Goal: Task Accomplishment & Management: Manage account settings

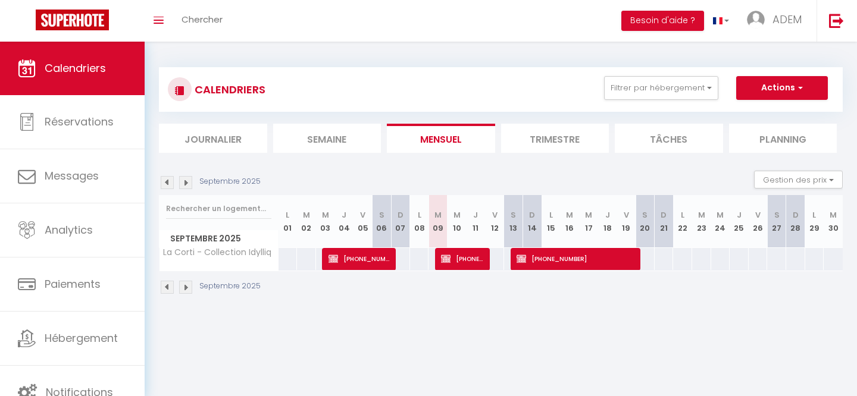
click at [202, 142] on li "Journalier" at bounding box center [213, 138] width 108 height 29
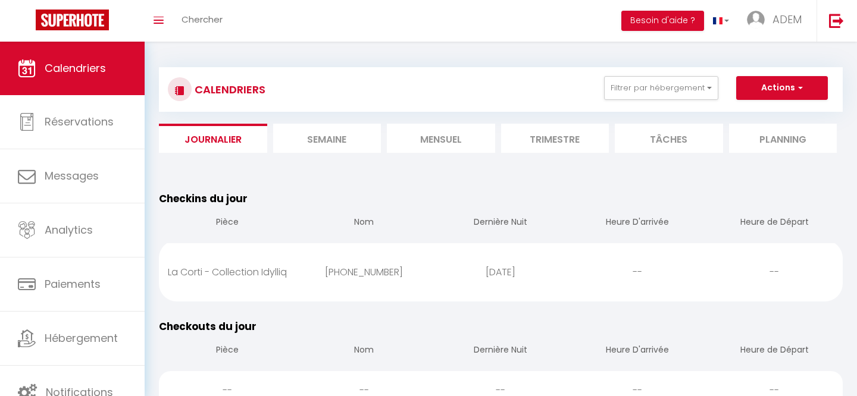
click at [298, 135] on li "Semaine" at bounding box center [327, 138] width 108 height 29
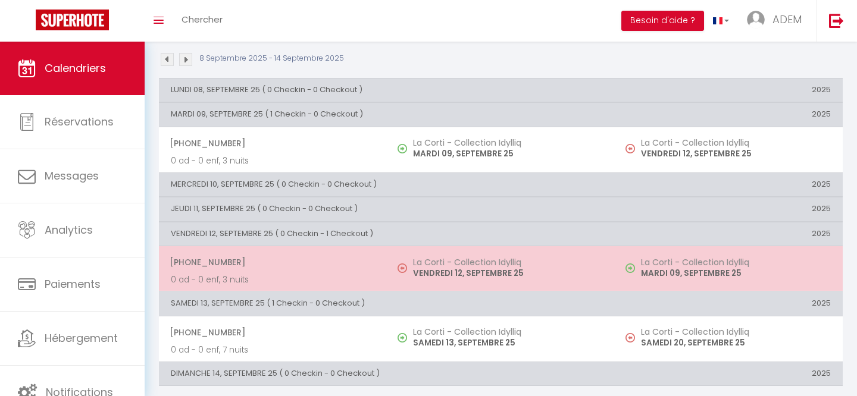
scroll to position [114, 0]
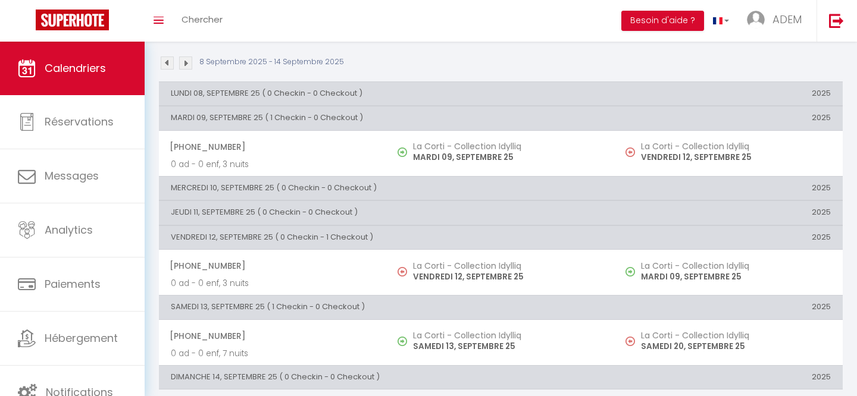
click at [318, 234] on th "VENDREDI 12, SEPTEMBRE 25 ( 0 Checkin - 1 Checkout )" at bounding box center [387, 238] width 456 height 24
click at [330, 234] on th "VENDREDI 12, SEPTEMBRE 25 ( 0 Checkin - 1 Checkout )" at bounding box center [387, 238] width 456 height 24
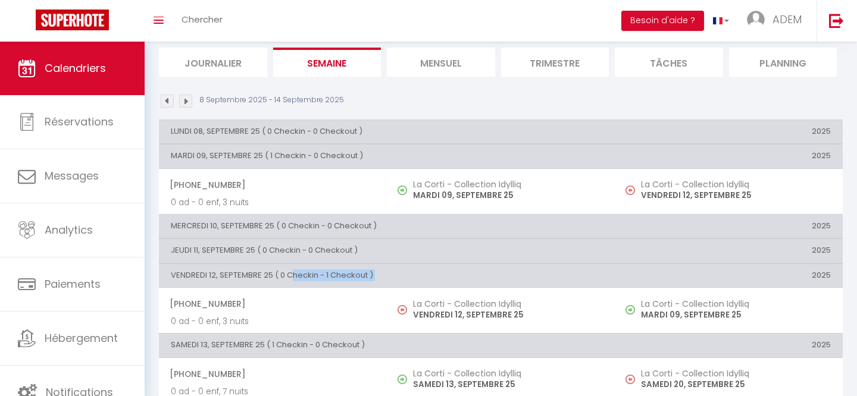
scroll to position [0, 0]
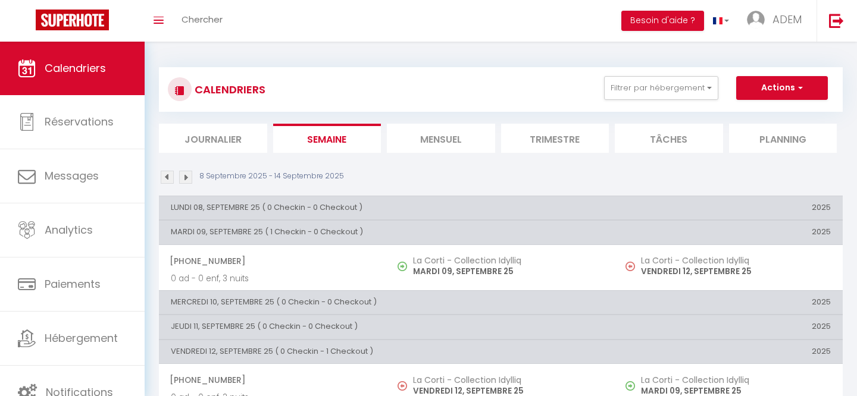
click at [433, 146] on li "Mensuel" at bounding box center [441, 138] width 108 height 29
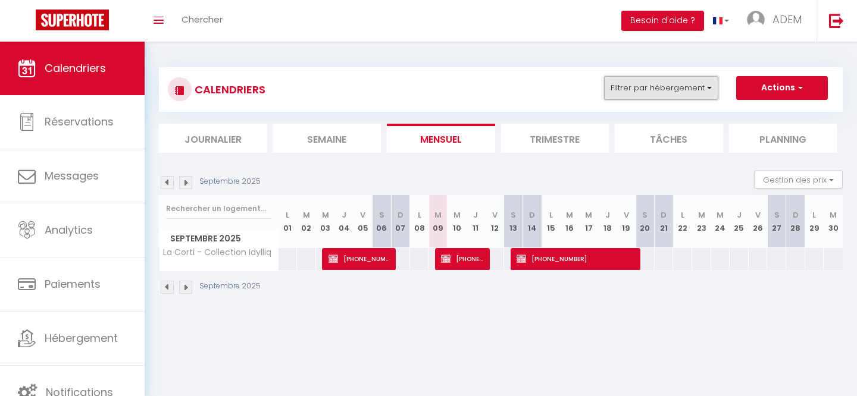
click at [631, 84] on button "Filtrer par hébergement" at bounding box center [661, 88] width 114 height 24
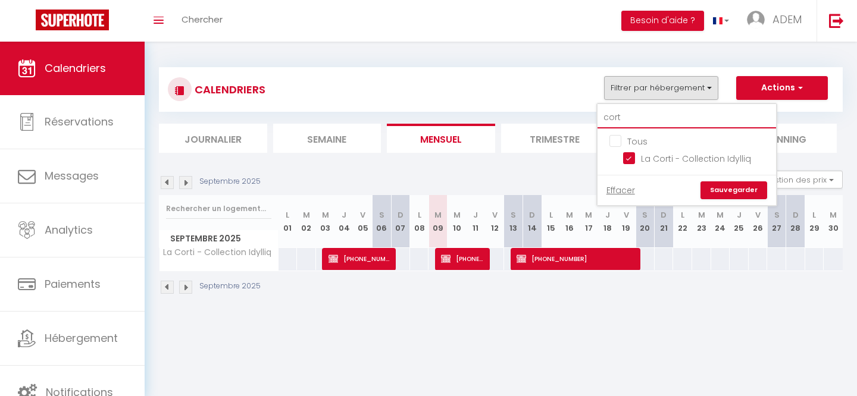
click at [621, 118] on input "cort" at bounding box center [686, 117] width 179 height 21
checkbox input "false"
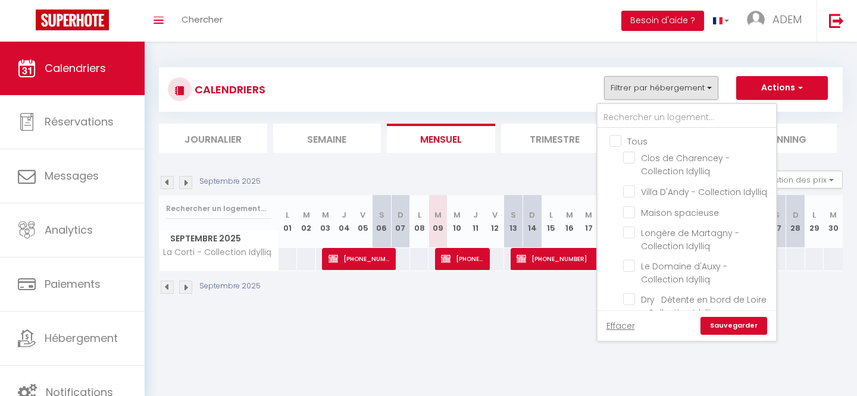
click at [613, 139] on input "Tous" at bounding box center [698, 140] width 179 height 12
checkbox input "true"
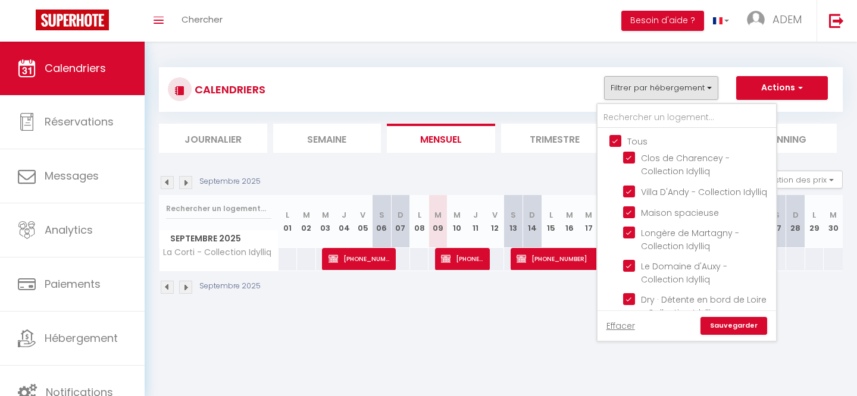
checkbox input "true"
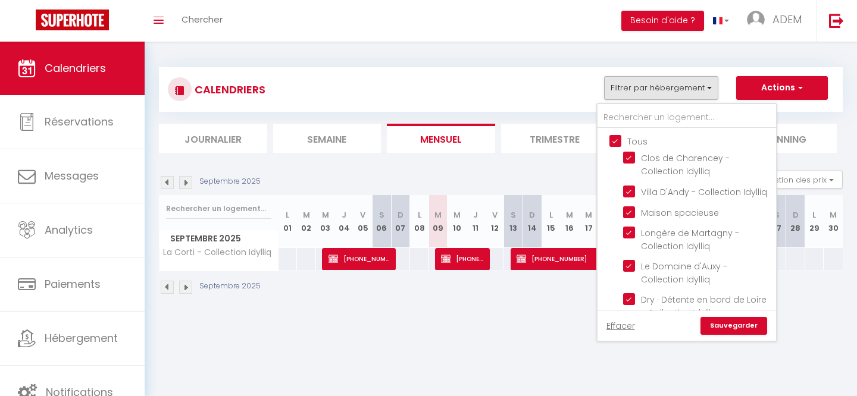
checkbox input "true"
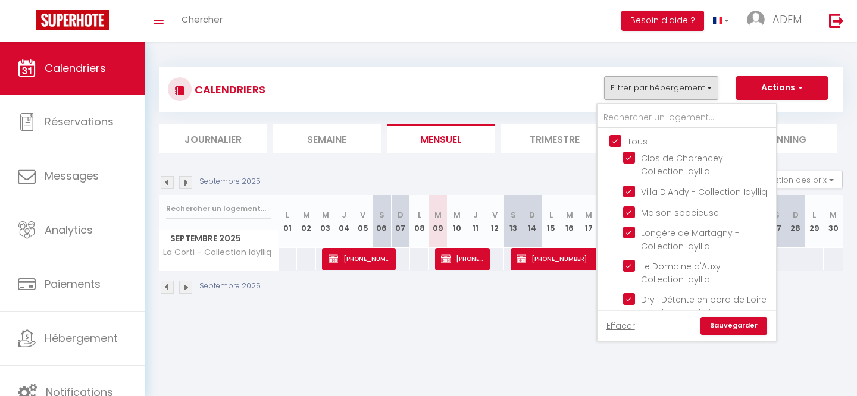
checkbox input "true"
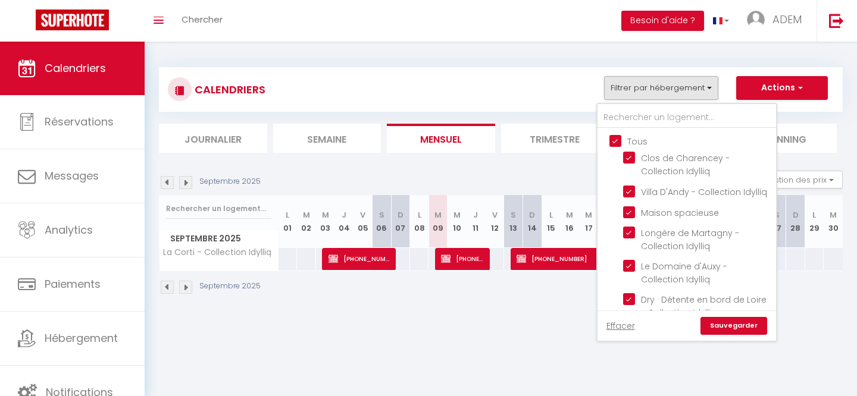
checkbox input "true"
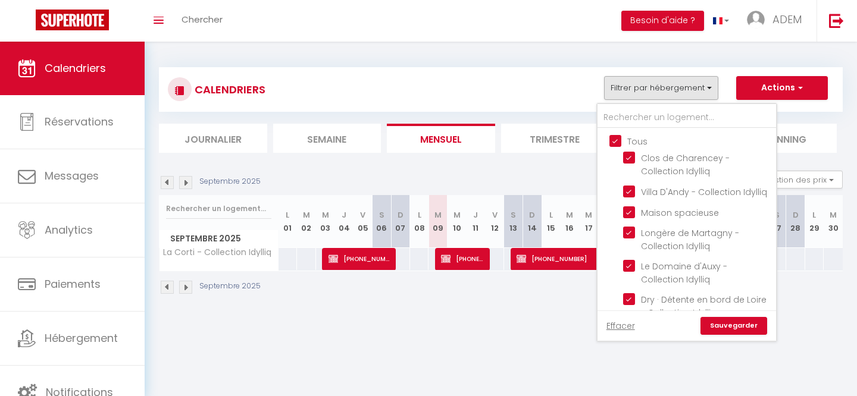
checkbox input "true"
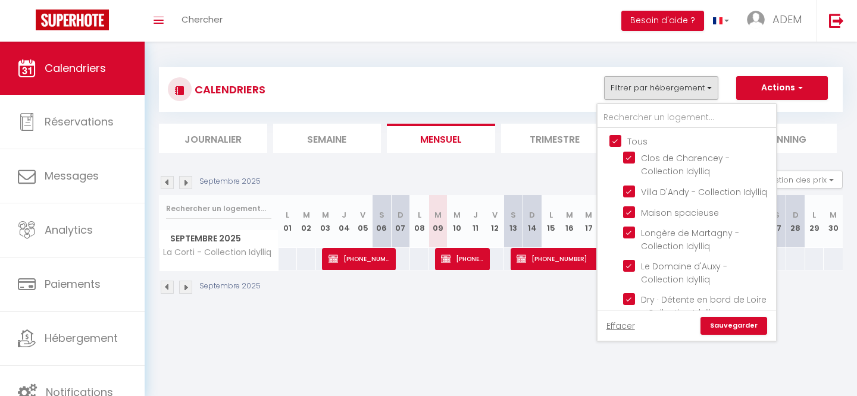
checkbox input "true"
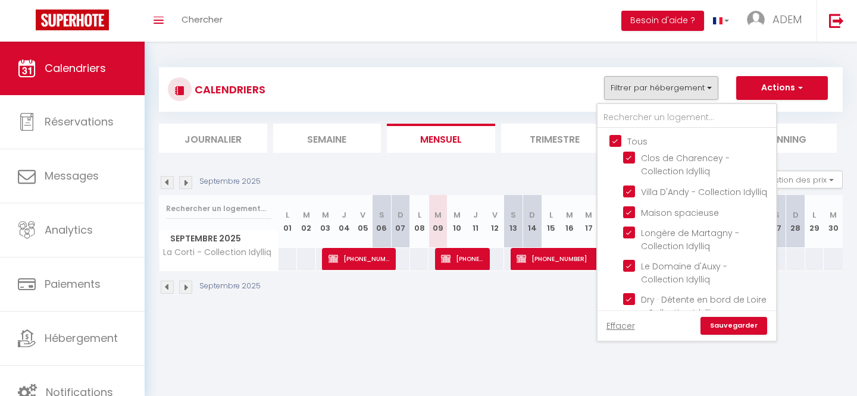
checkbox input "true"
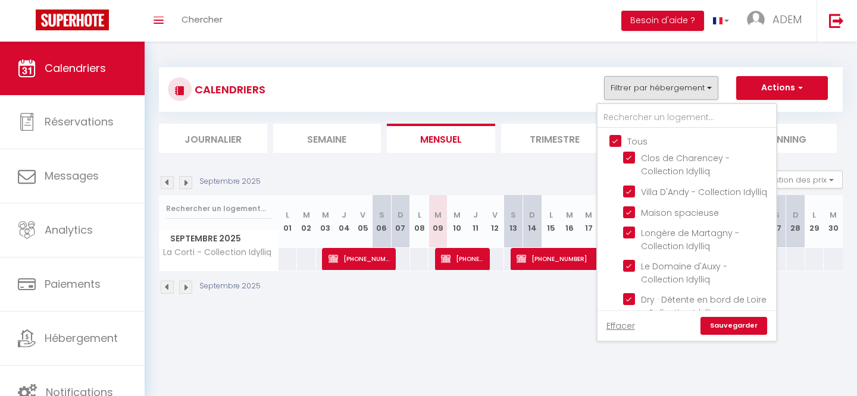
checkbox input "true"
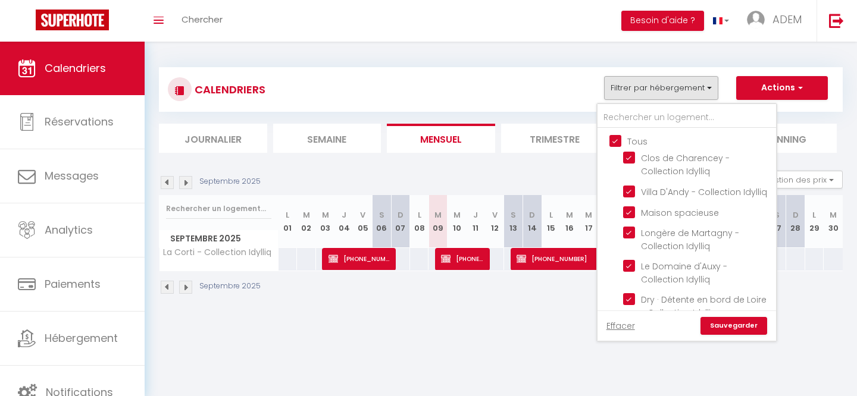
checkbox input "true"
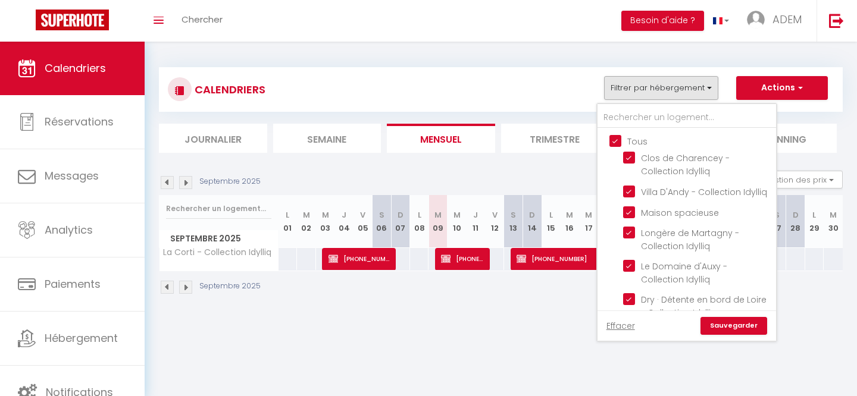
checkbox input "true"
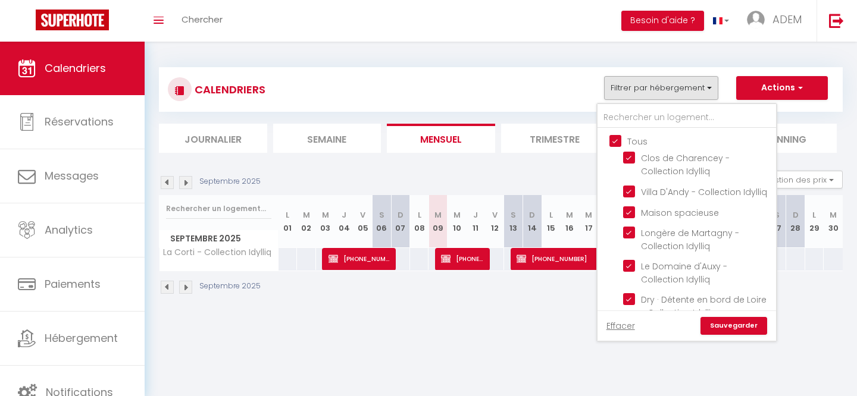
checkbox input "true"
click at [732, 325] on link "Sauvegarder" at bounding box center [733, 326] width 67 height 18
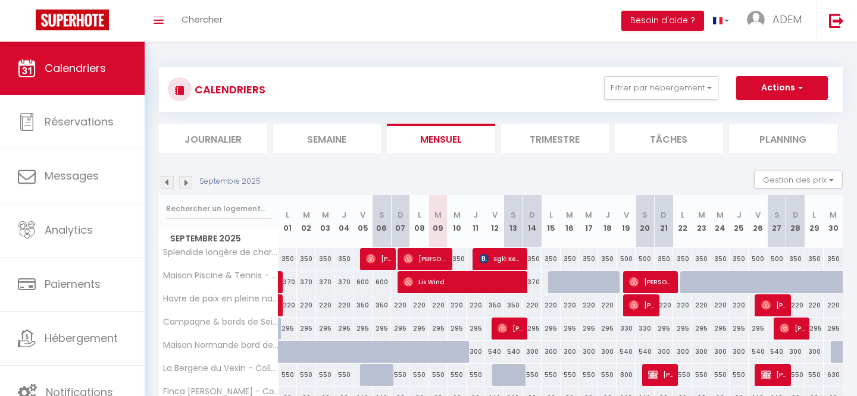
click at [222, 143] on li "Journalier" at bounding box center [213, 138] width 108 height 29
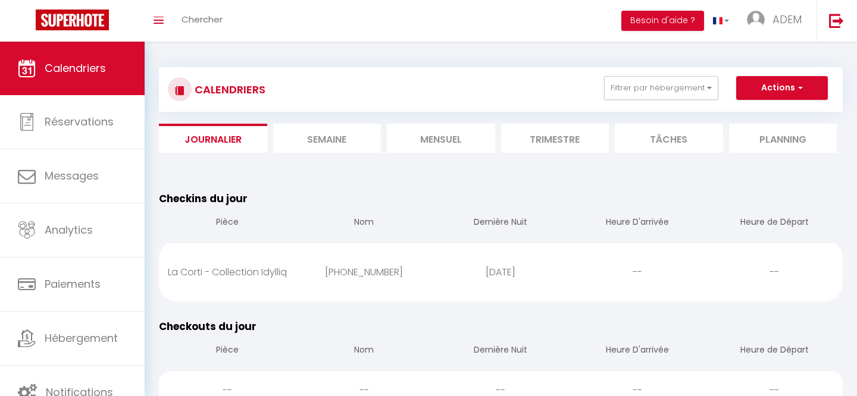
click at [302, 142] on li "Semaine" at bounding box center [327, 138] width 108 height 29
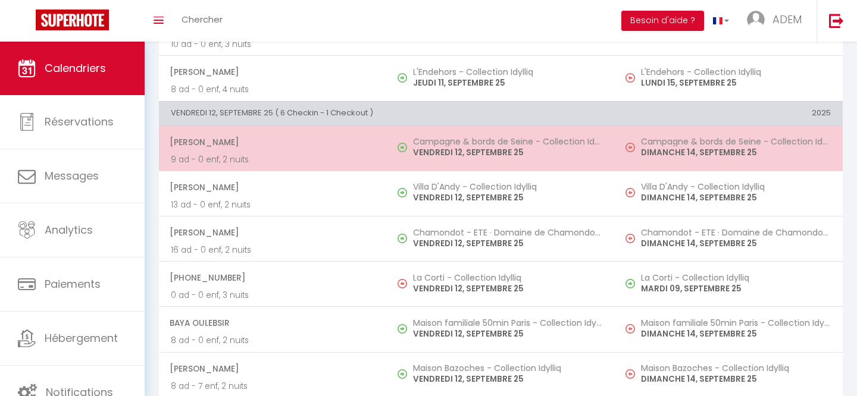
scroll to position [602, 0]
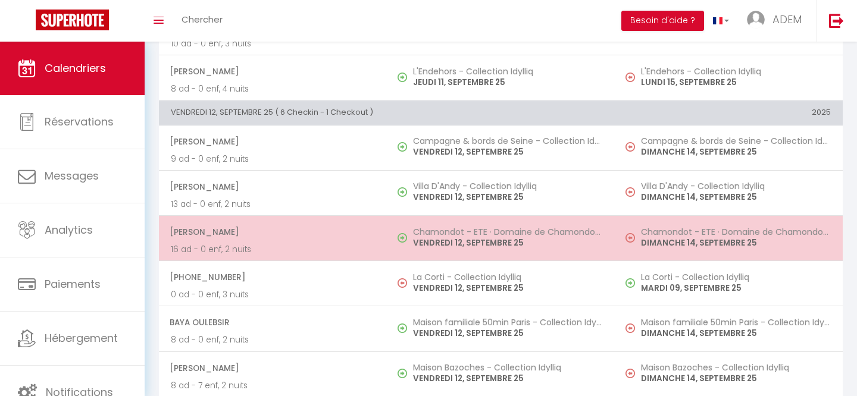
click at [304, 239] on span "[PERSON_NAME]" at bounding box center [272, 232] width 205 height 23
select select "OK"
select select "0"
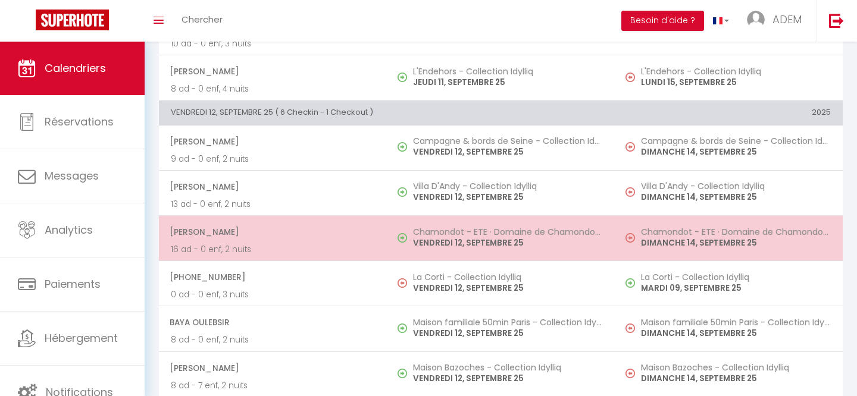
select select "1"
select select
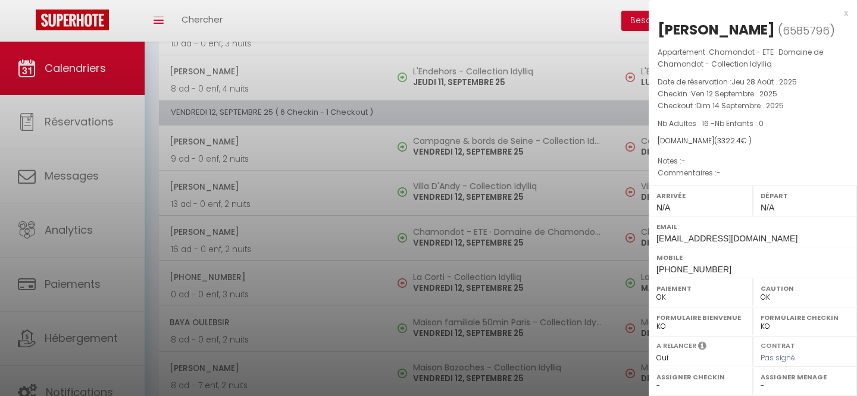
select select "23226"
click at [846, 12] on div "x" at bounding box center [748, 13] width 199 height 14
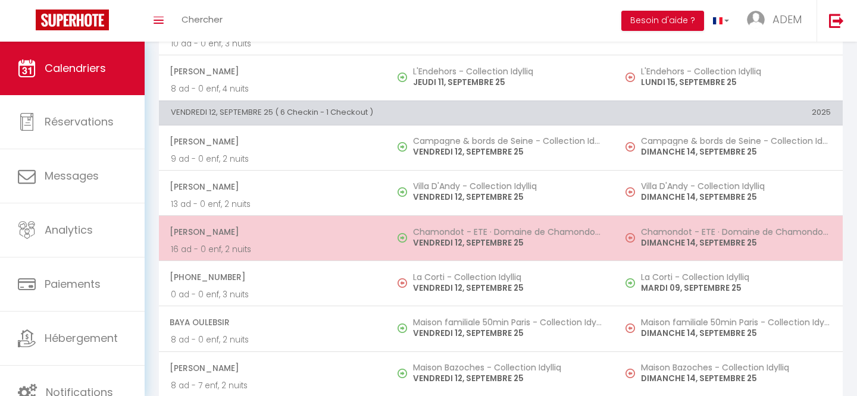
scroll to position [0, 0]
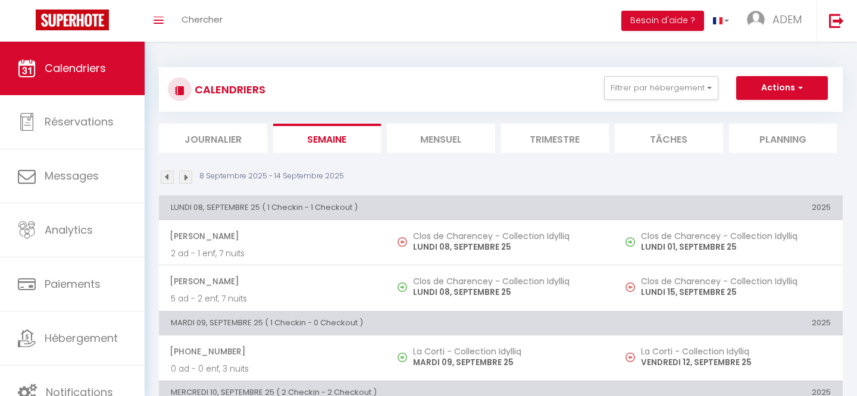
click at [209, 133] on li "Journalier" at bounding box center [213, 138] width 108 height 29
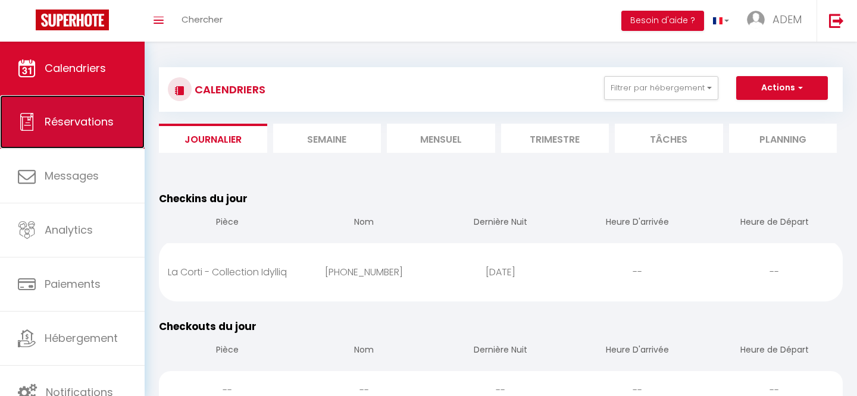
click at [43, 114] on link "Réservations" at bounding box center [72, 122] width 145 height 54
select select "not_cancelled"
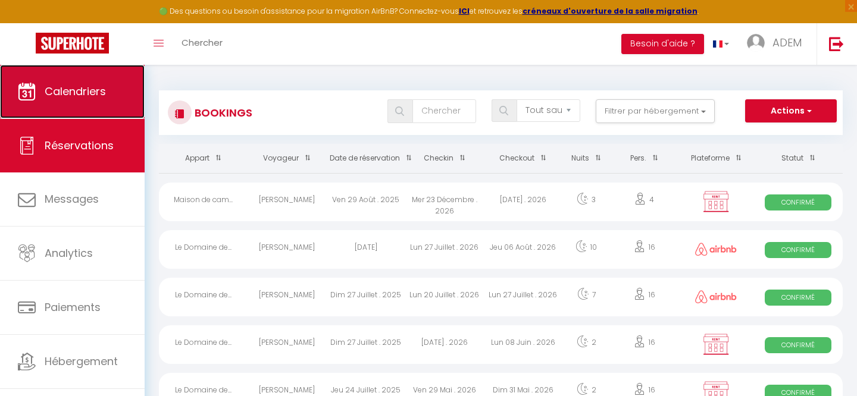
click at [65, 80] on link "Calendriers" at bounding box center [72, 92] width 145 height 54
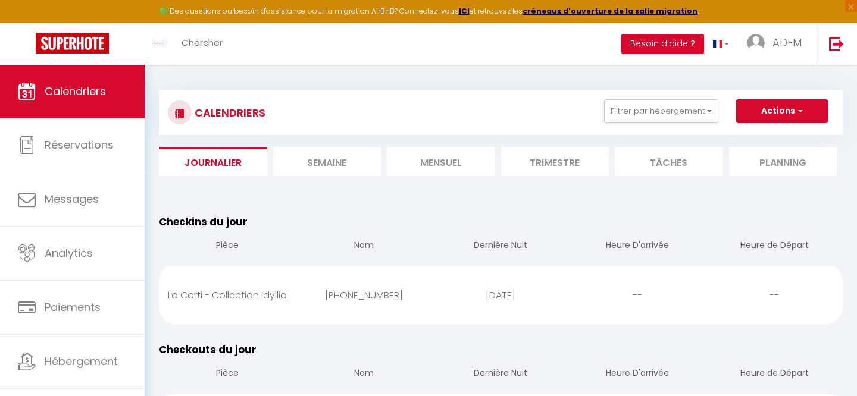
click at [431, 161] on li "Mensuel" at bounding box center [441, 161] width 108 height 29
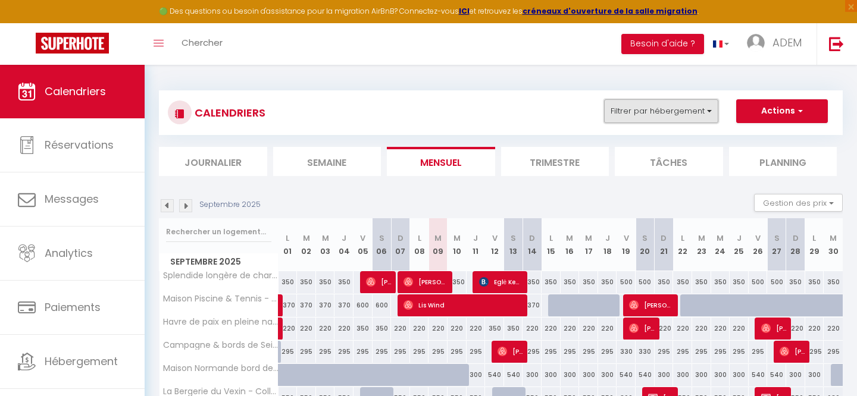
click at [663, 111] on button "Filtrer par hébergement" at bounding box center [661, 111] width 114 height 24
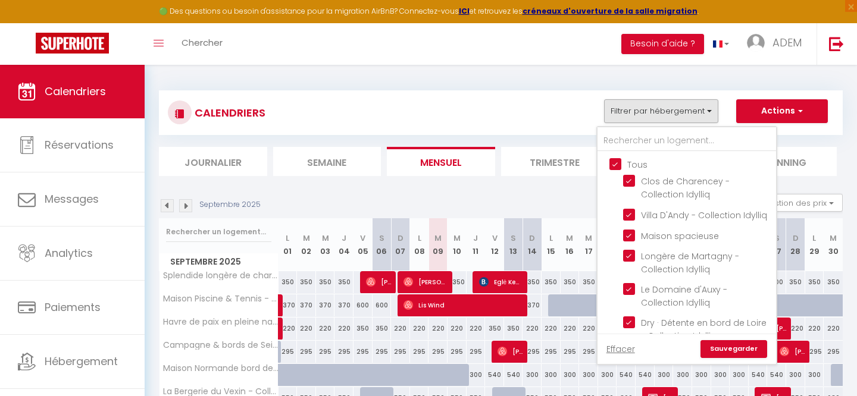
click at [616, 166] on input "Tous" at bounding box center [698, 164] width 179 height 12
checkbox input "false"
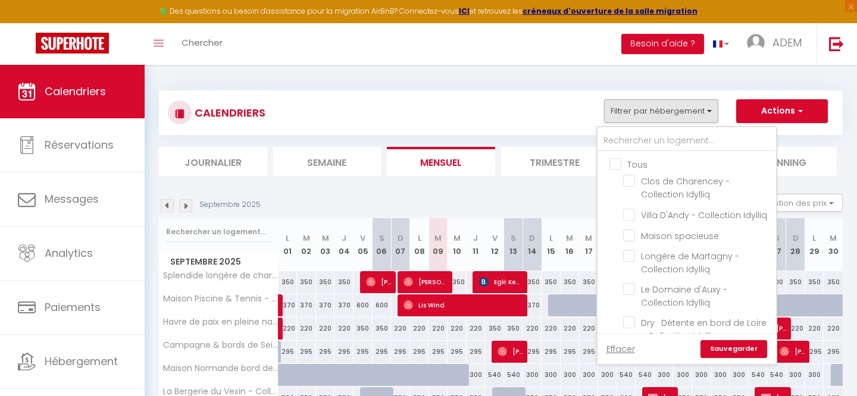
checkbox input "false"
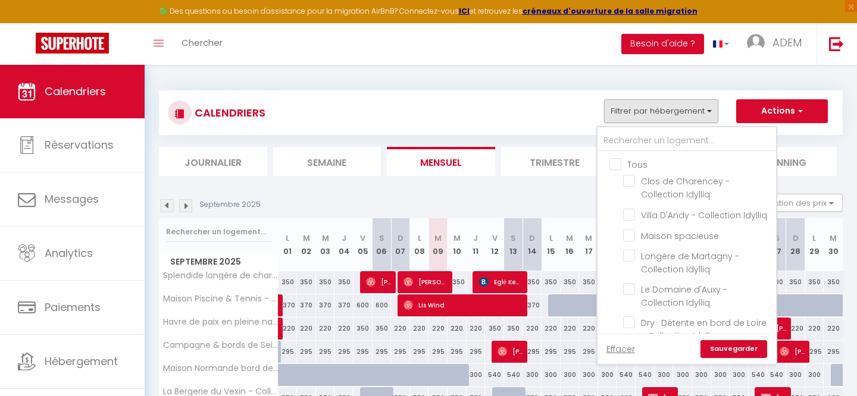
checkbox input "false"
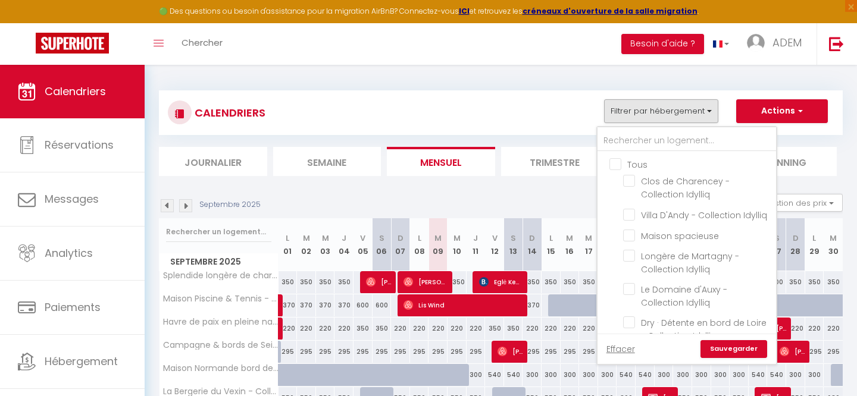
checkbox input "false"
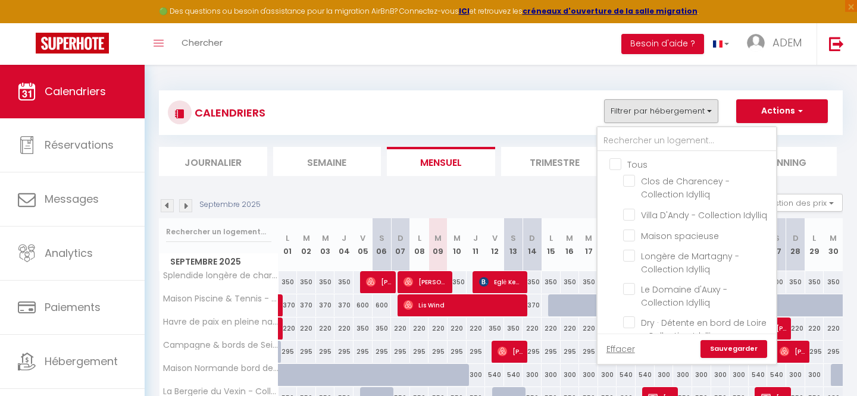
checkbox input "false"
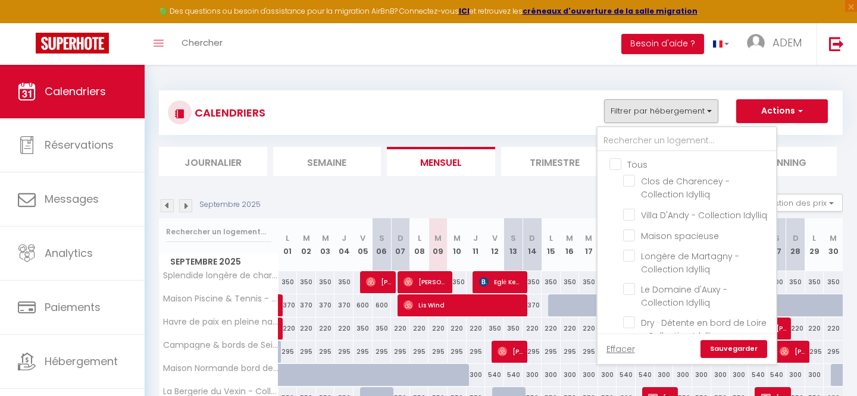
checkbox input "false"
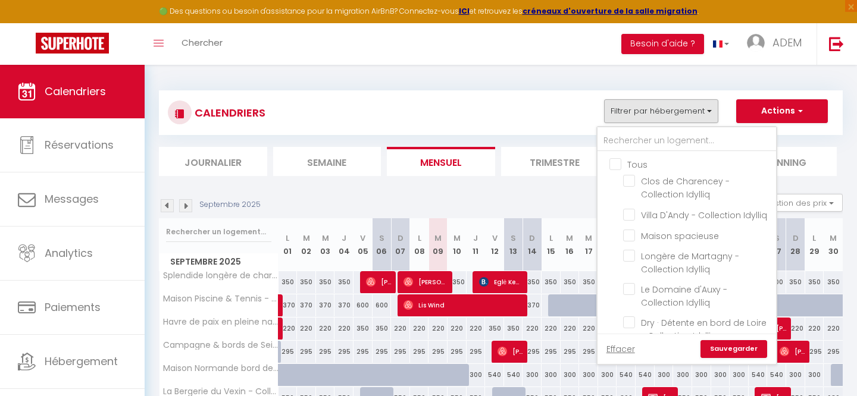
checkbox input "false"
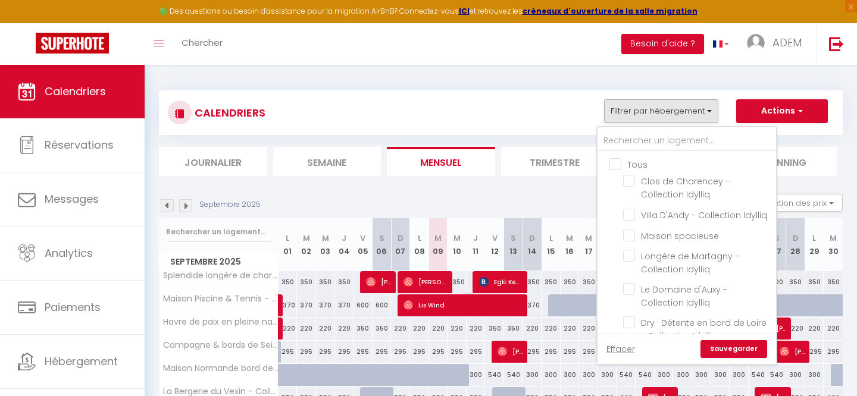
checkbox input "false"
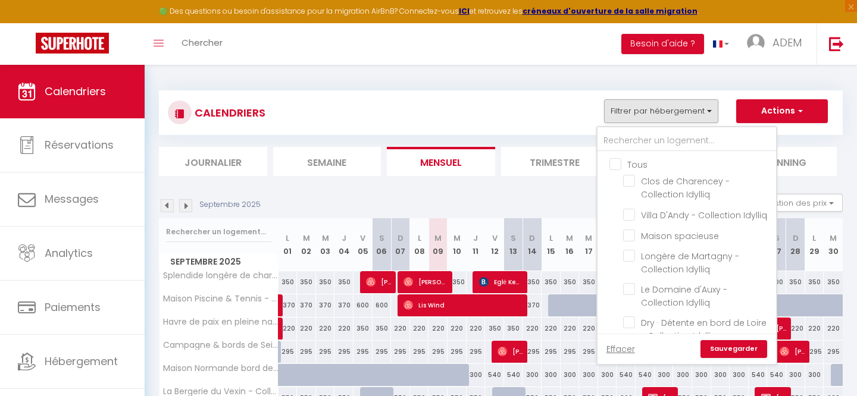
checkbox input "false"
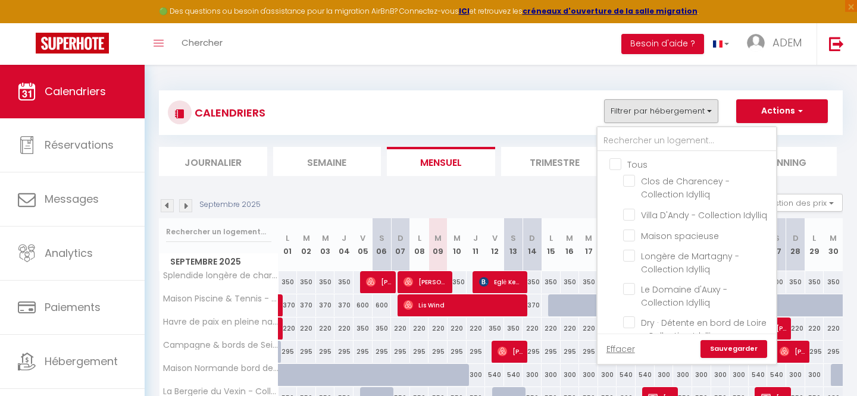
checkbox input "false"
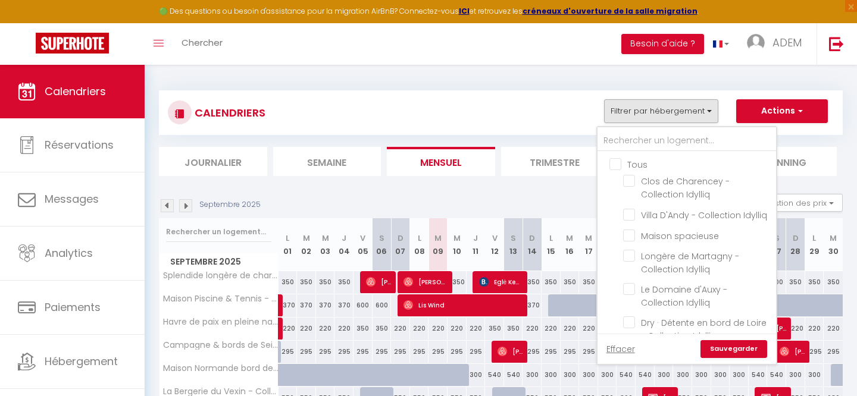
checkbox input "false"
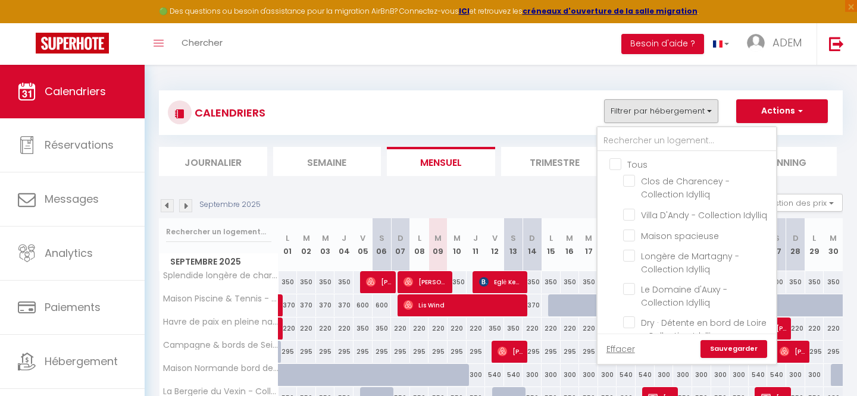
checkbox input "false"
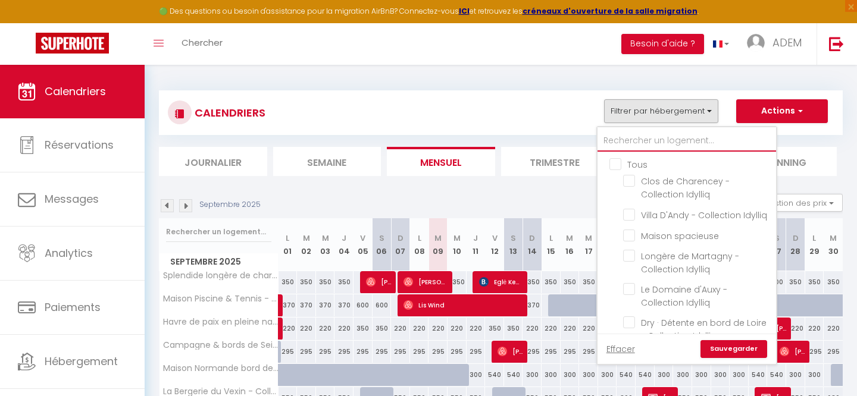
click at [621, 142] on input "text" at bounding box center [686, 140] width 179 height 21
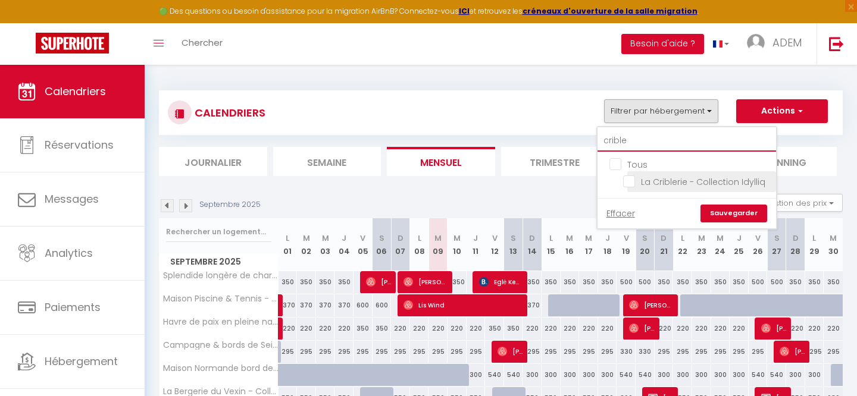
type input "crible"
click at [630, 178] on input "La Criblerie - Collection Idylliq" at bounding box center [697, 181] width 149 height 12
checkbox input "true"
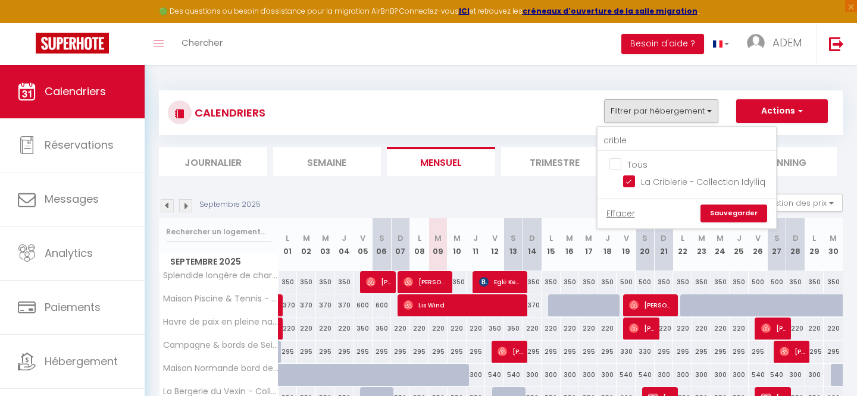
click at [719, 215] on link "Sauvegarder" at bounding box center [733, 214] width 67 height 18
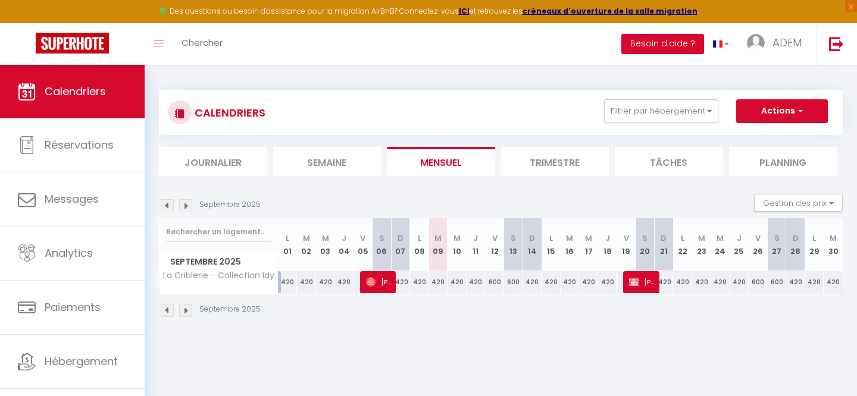
click at [190, 309] on img at bounding box center [185, 310] width 13 height 13
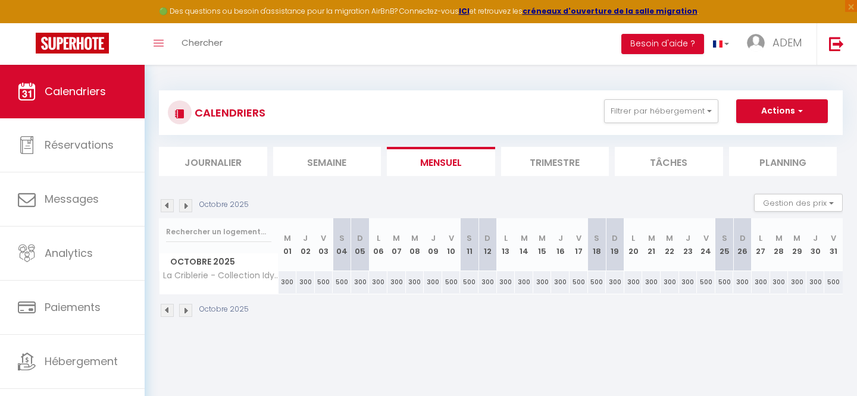
click at [190, 309] on img at bounding box center [185, 310] width 13 height 13
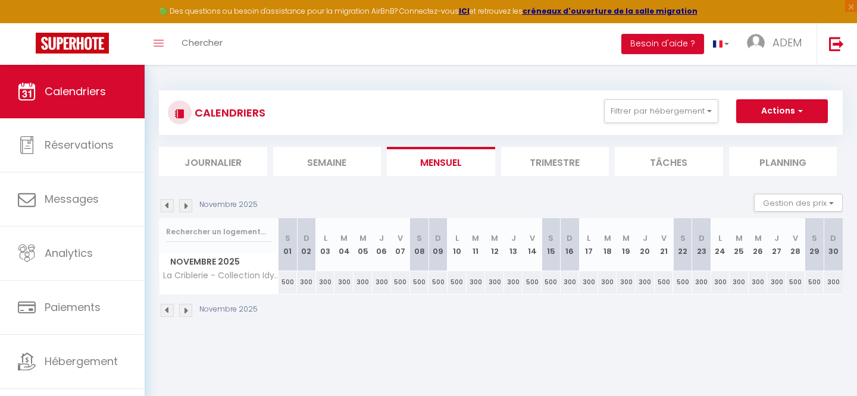
click at [189, 308] on img at bounding box center [185, 310] width 13 height 13
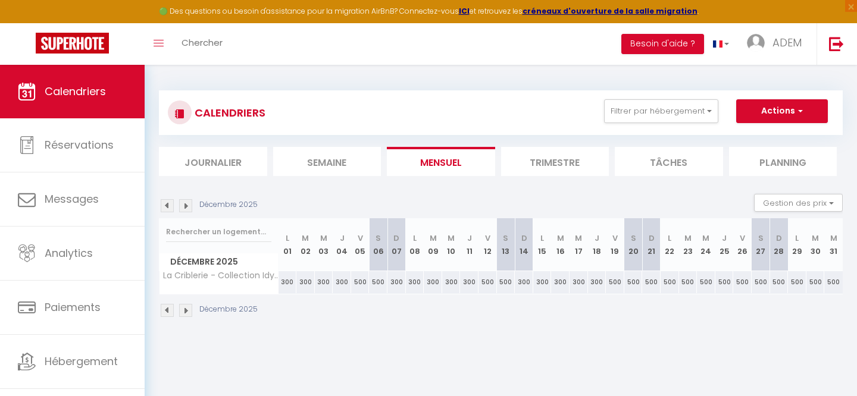
click at [167, 309] on img at bounding box center [167, 310] width 13 height 13
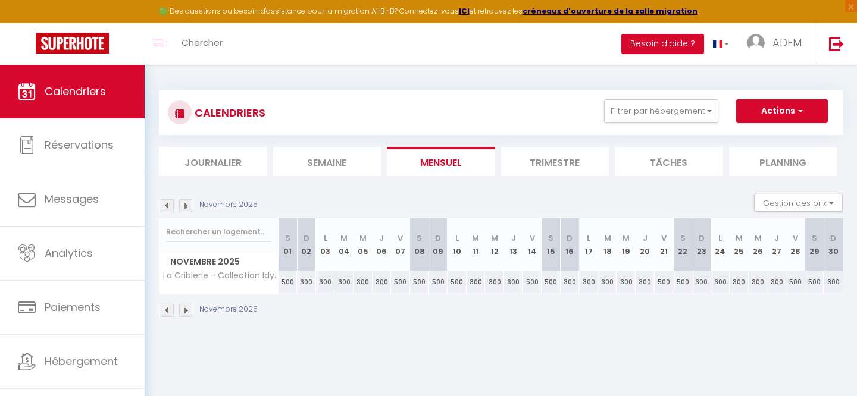
click at [184, 310] on img at bounding box center [185, 310] width 13 height 13
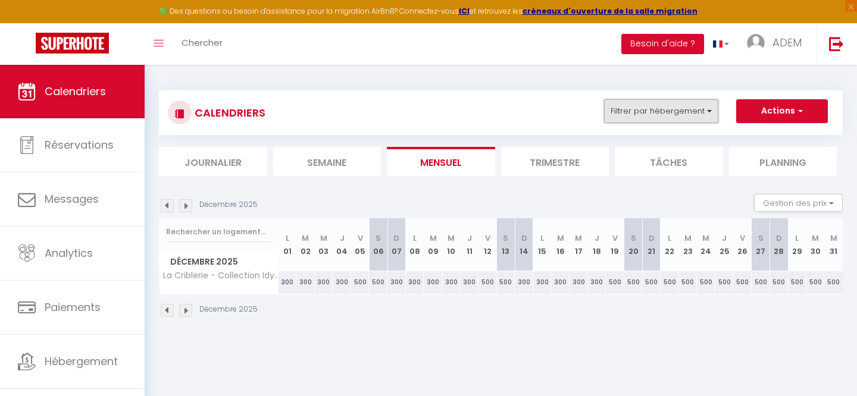
click at [677, 102] on button "Filtrer par hébergement" at bounding box center [661, 111] width 114 height 24
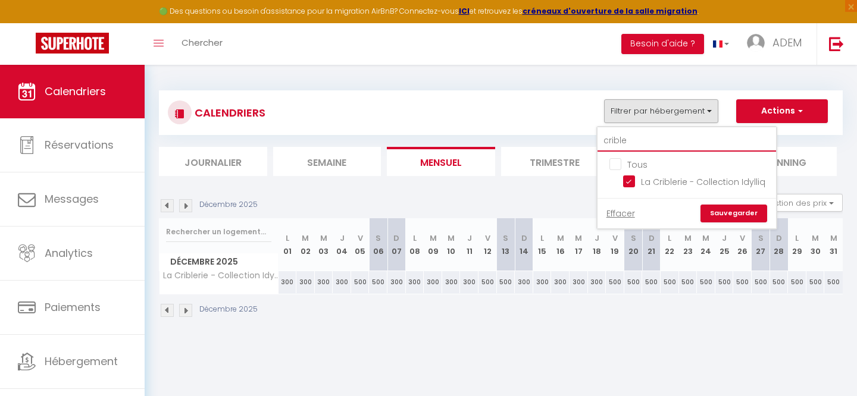
click at [626, 146] on input "crible" at bounding box center [686, 140] width 179 height 21
checkbox input "false"
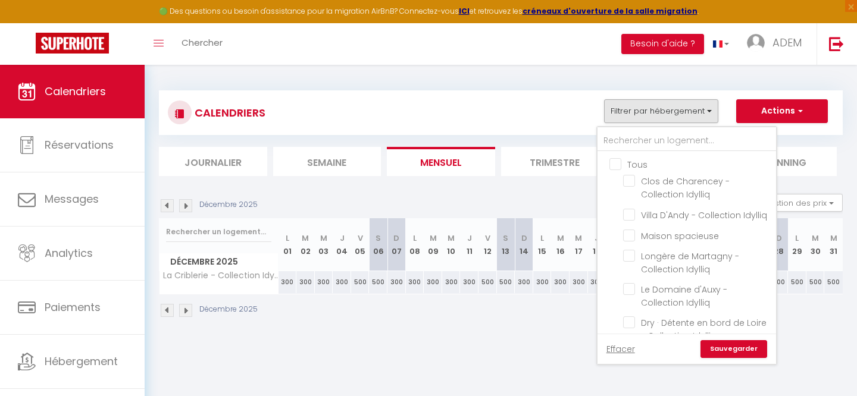
click at [619, 160] on input "Tous" at bounding box center [698, 164] width 179 height 12
checkbox input "true"
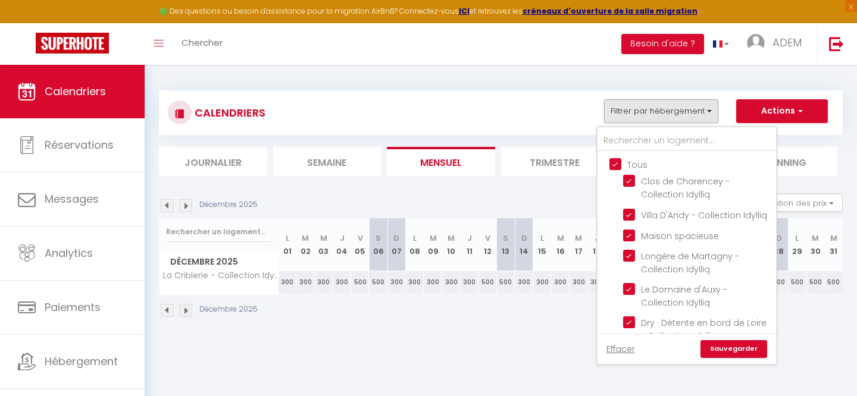
checkbox input "true"
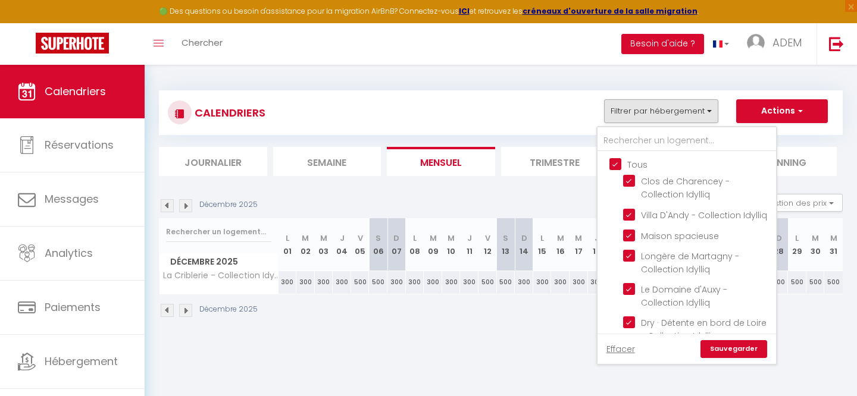
checkbox input "true"
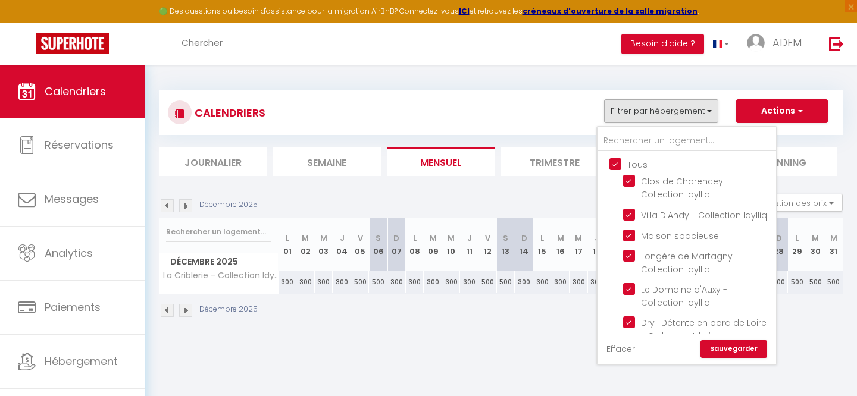
checkbox input "true"
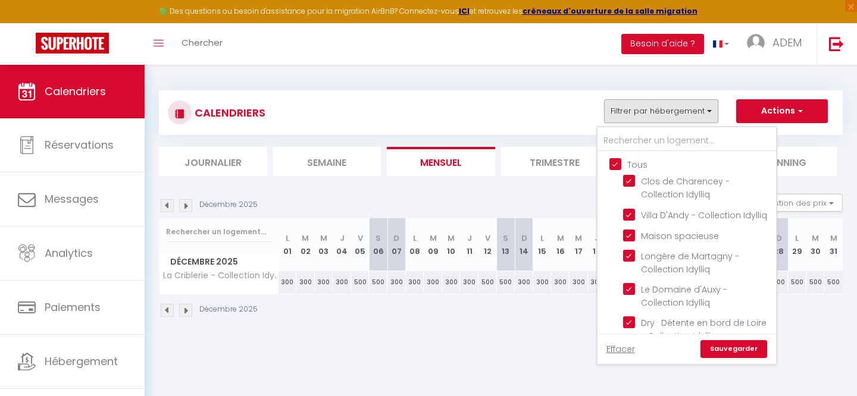
checkbox input "true"
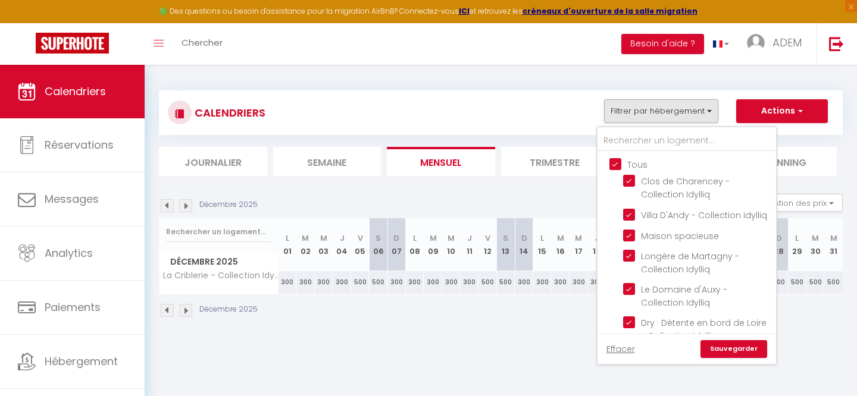
checkbox input "true"
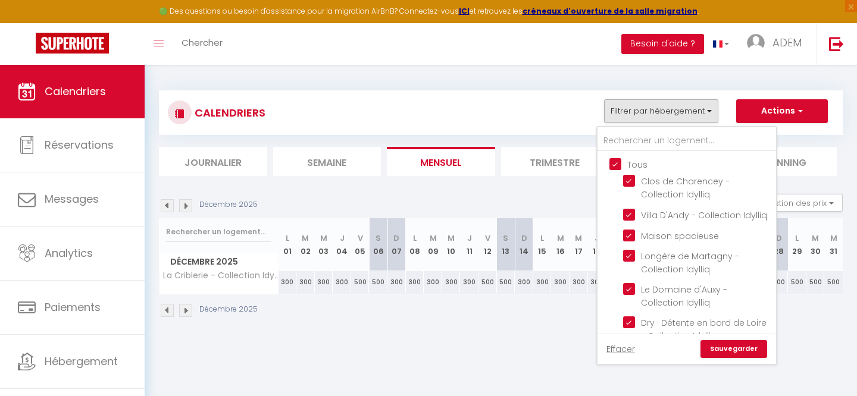
checkbox input "true"
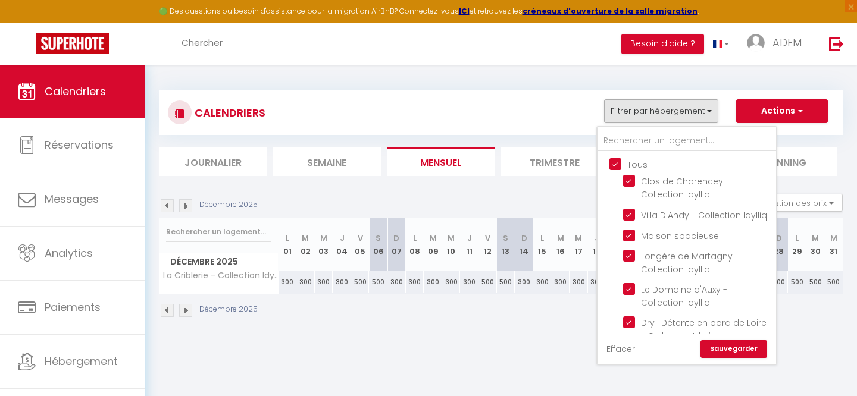
checkbox input "true"
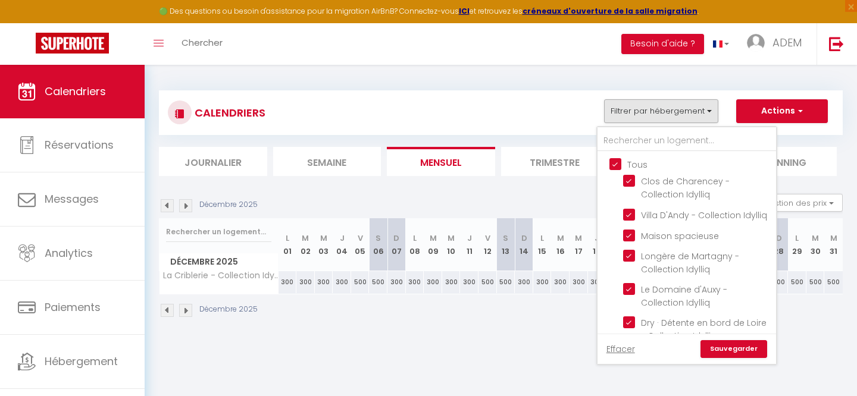
checkbox input "true"
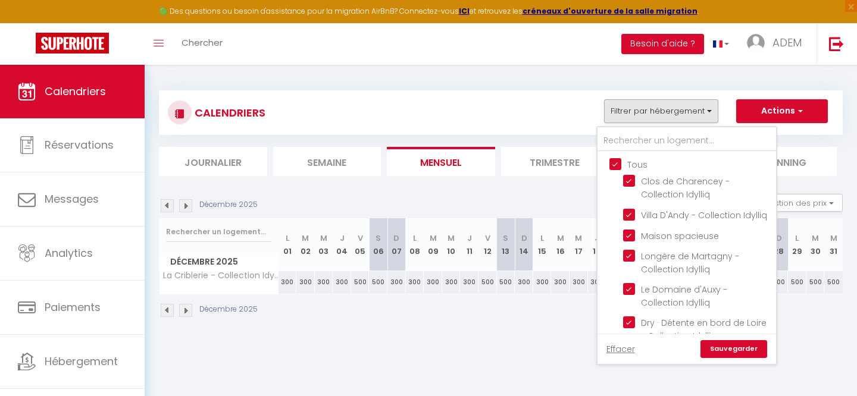
checkbox input "true"
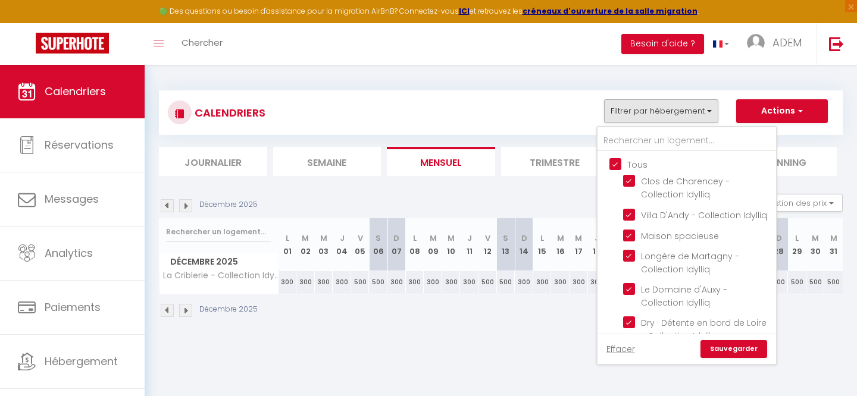
checkbox input "true"
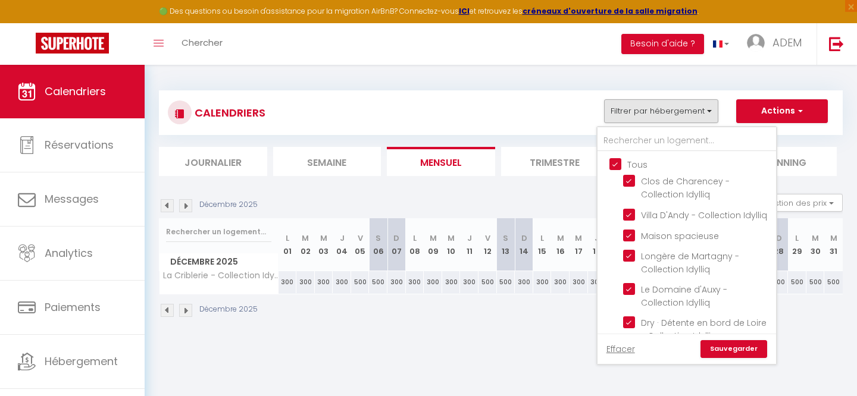
checkbox input "true"
click at [619, 160] on input "Tous" at bounding box center [698, 164] width 179 height 12
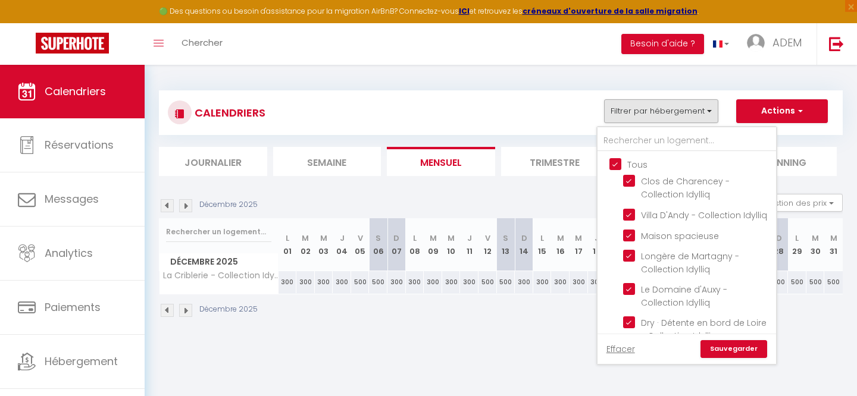
checkbox input "false"
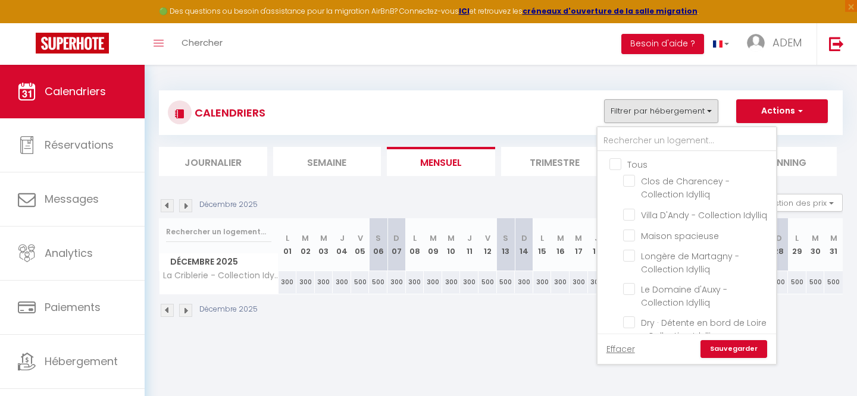
checkbox input "false"
click at [619, 142] on input "text" at bounding box center [686, 140] width 179 height 21
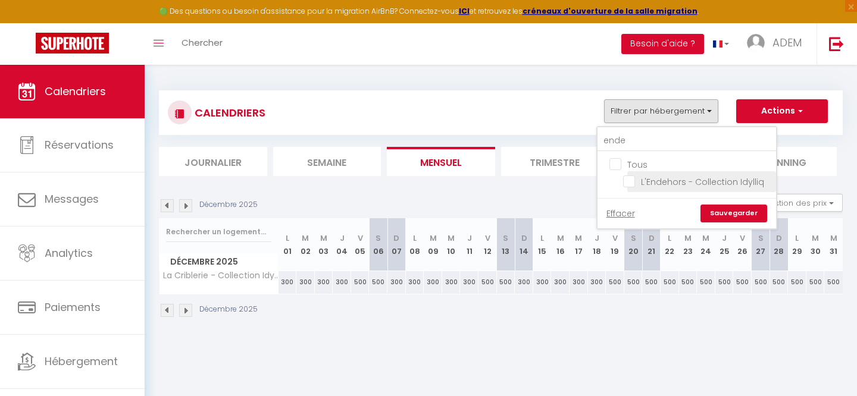
click at [630, 181] on input "L'Endehors - Collection Idylliq" at bounding box center [697, 181] width 149 height 12
click at [727, 213] on link "Sauvegarder" at bounding box center [733, 214] width 67 height 18
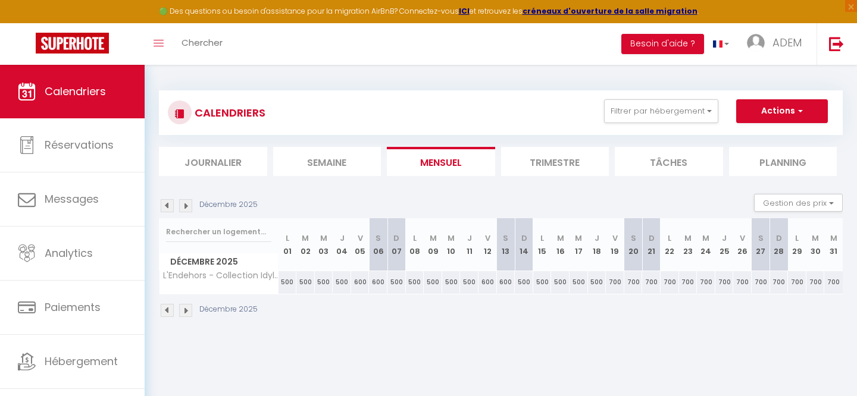
click at [167, 314] on img at bounding box center [167, 310] width 13 height 13
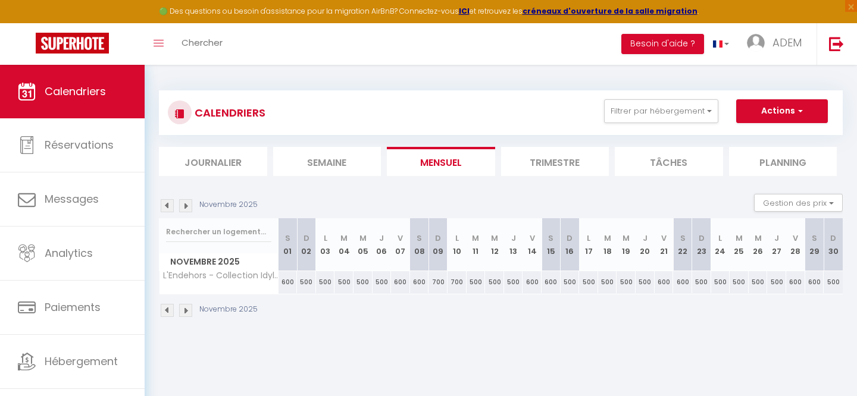
click at [167, 314] on img at bounding box center [167, 310] width 13 height 13
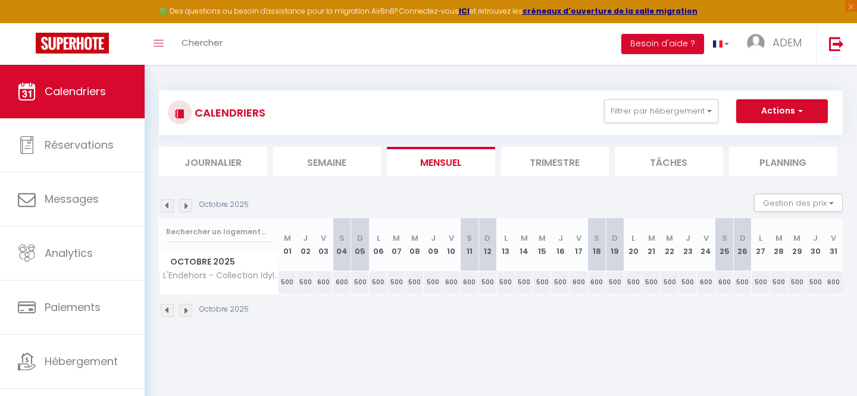
click at [167, 314] on img at bounding box center [167, 310] width 13 height 13
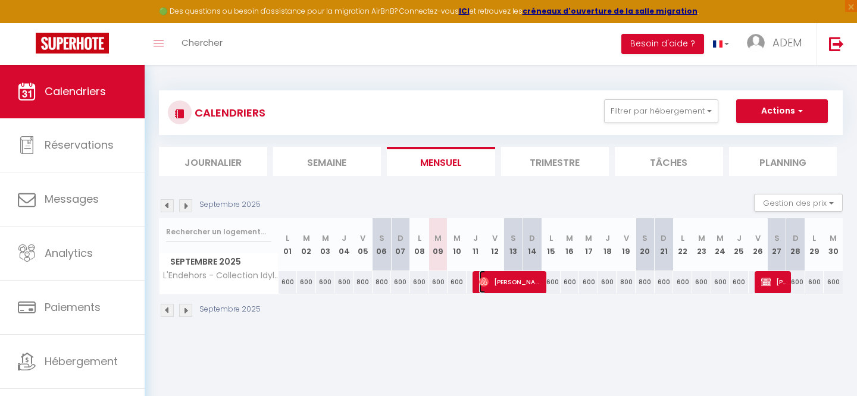
click at [496, 288] on span "[PERSON_NAME]" at bounding box center [511, 282] width 64 height 23
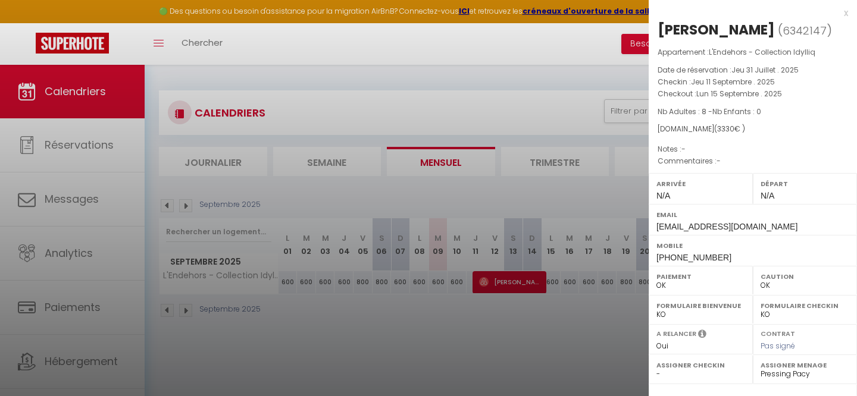
click at [846, 10] on div "x" at bounding box center [748, 13] width 199 height 14
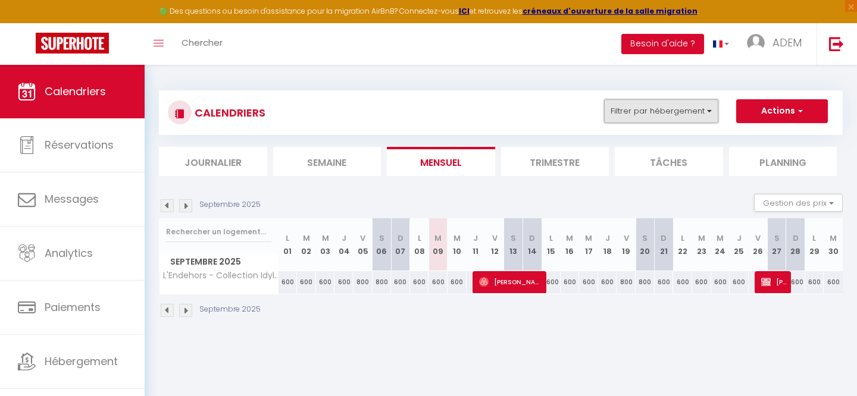
click at [652, 112] on button "Filtrer par hébergement" at bounding box center [661, 111] width 114 height 24
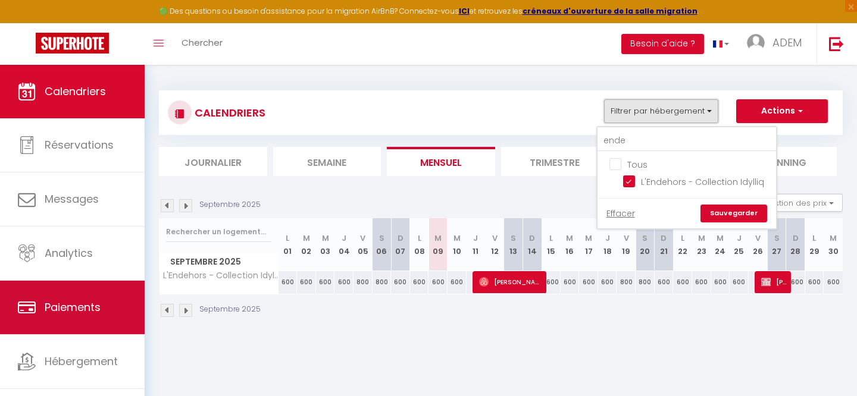
scroll to position [21, 0]
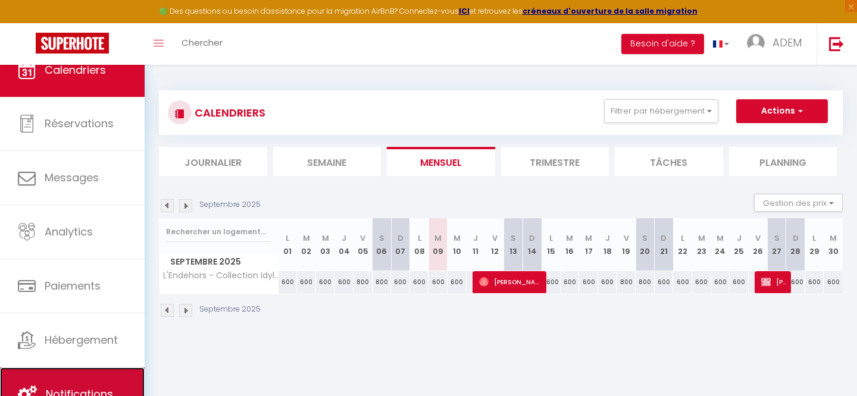
click at [71, 375] on link "Notifications" at bounding box center [72, 395] width 145 height 54
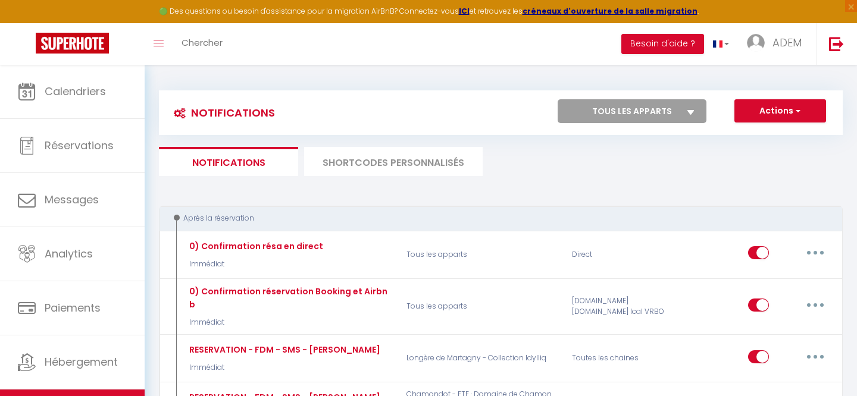
click at [392, 160] on li "SHORTCODES PERSONNALISÉS" at bounding box center [393, 161] width 179 height 29
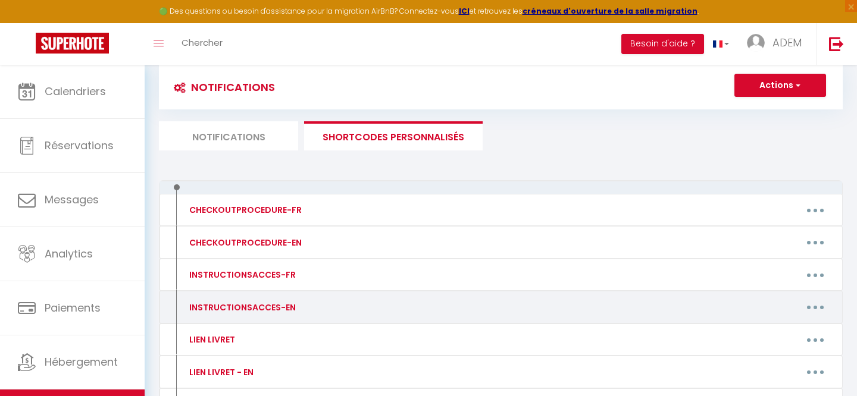
scroll to position [43, 0]
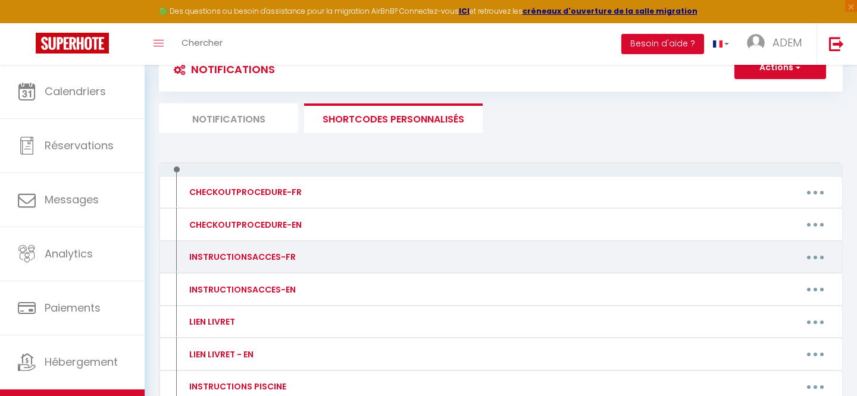
click at [814, 257] on icon "button" at bounding box center [815, 258] width 4 height 4
click at [763, 286] on link "Editer" at bounding box center [784, 284] width 88 height 20
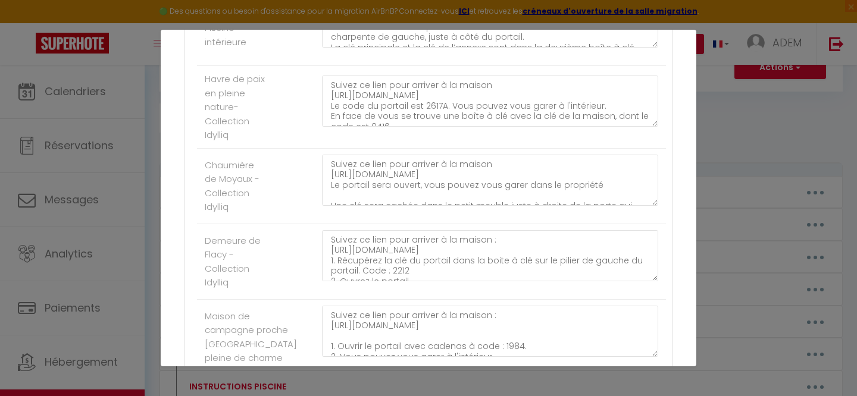
scroll to position [0, 0]
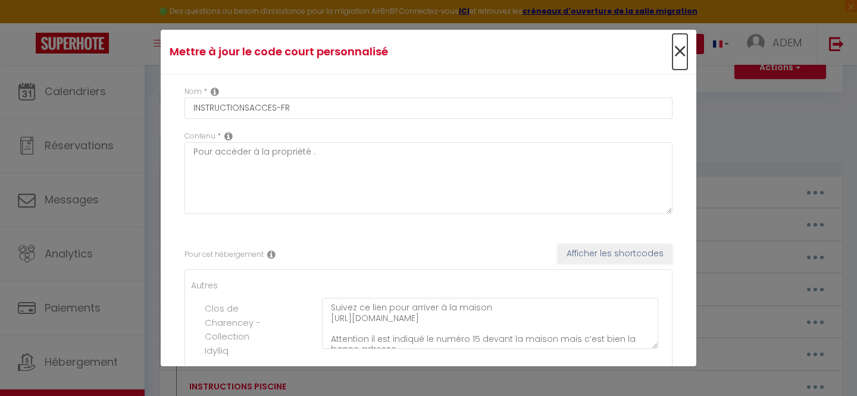
click at [679, 45] on span "×" at bounding box center [679, 52] width 15 height 36
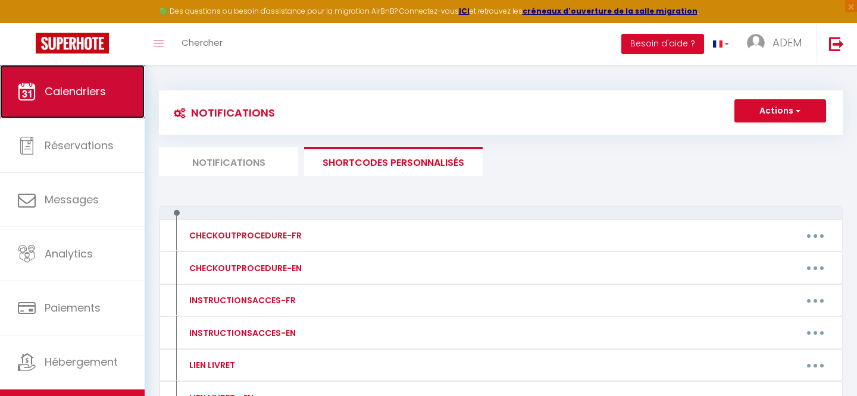
click at [79, 106] on link "Calendriers" at bounding box center [72, 92] width 145 height 54
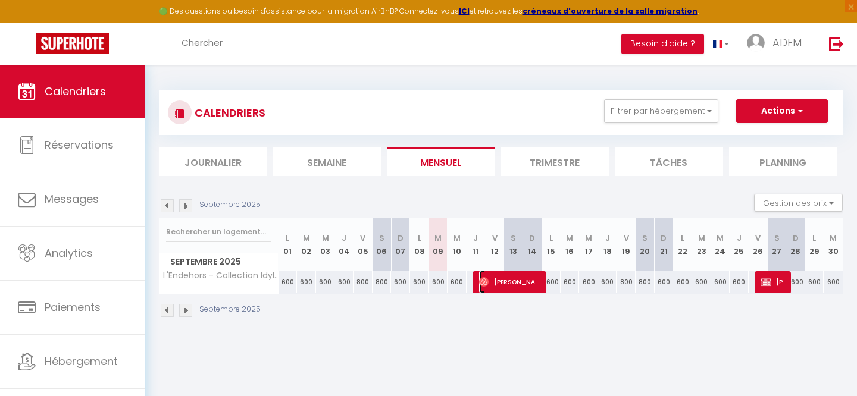
click at [504, 279] on span "[PERSON_NAME]" at bounding box center [511, 282] width 64 height 23
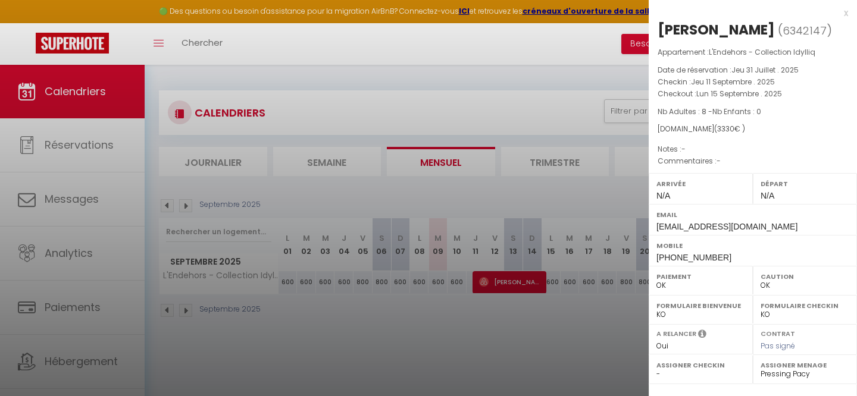
click at [843, 13] on div "x" at bounding box center [748, 13] width 199 height 14
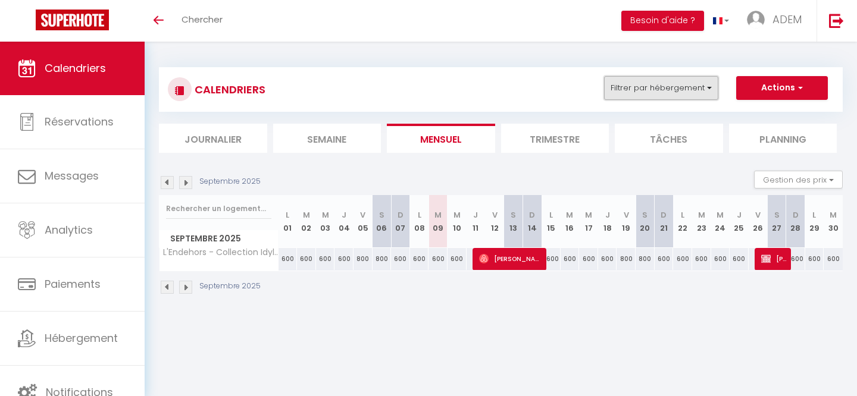
drag, startPoint x: 649, startPoint y: 95, endPoint x: 558, endPoint y: 78, distance: 92.7
click at [649, 95] on button "Filtrer par hébergement" at bounding box center [661, 88] width 114 height 24
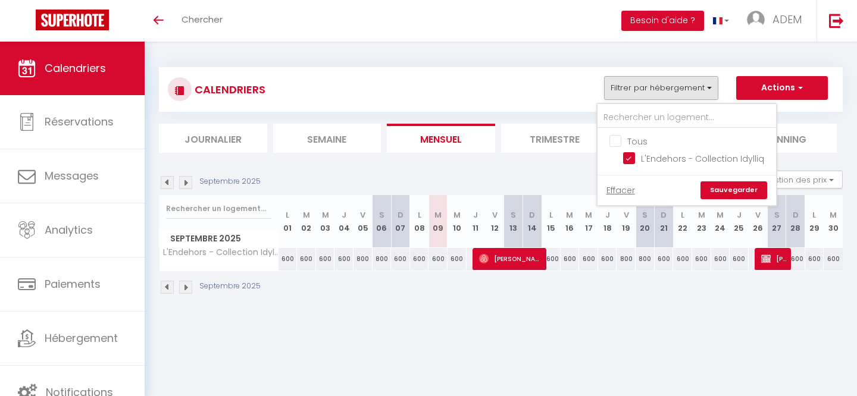
click at [499, 114] on div "CALENDRIERS Filtrer par hébergement Tous L'Endehors - Collection Idylliq Efface…" at bounding box center [501, 110] width 684 height 86
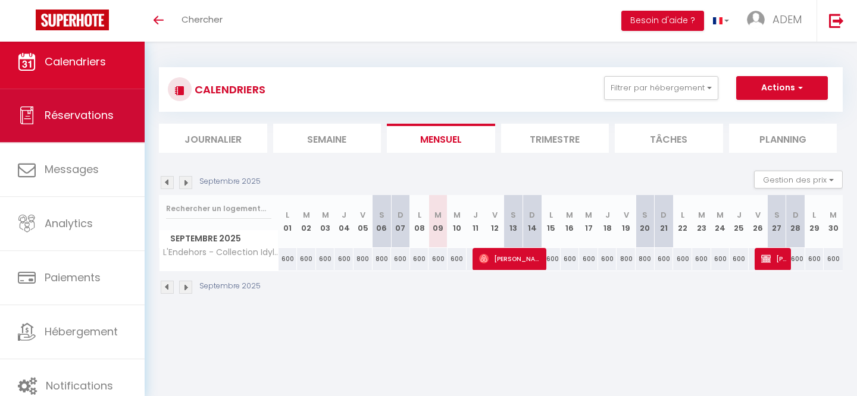
click at [95, 131] on link "Réservations" at bounding box center [72, 116] width 145 height 54
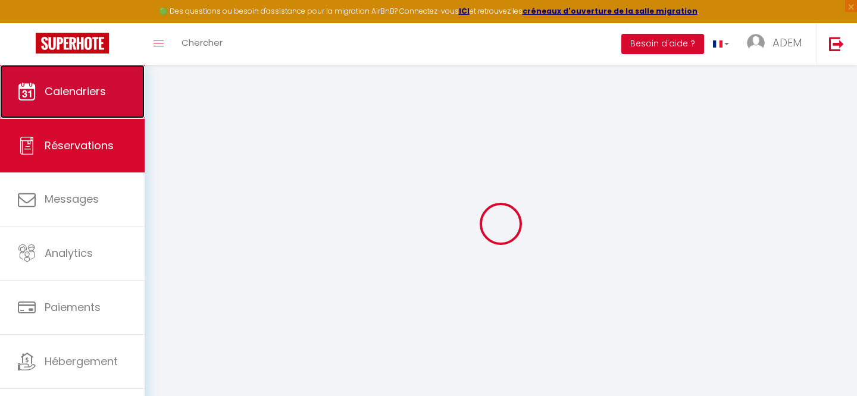
click at [86, 96] on span "Calendriers" at bounding box center [75, 91] width 61 height 15
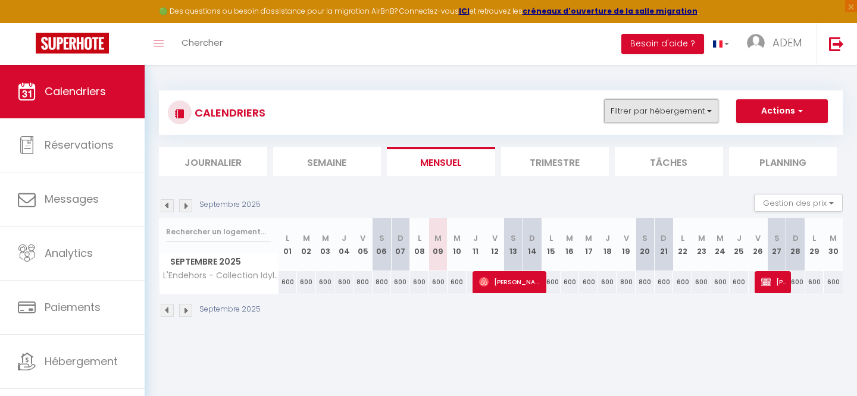
click at [653, 114] on button "Filtrer par hébergement" at bounding box center [661, 111] width 114 height 24
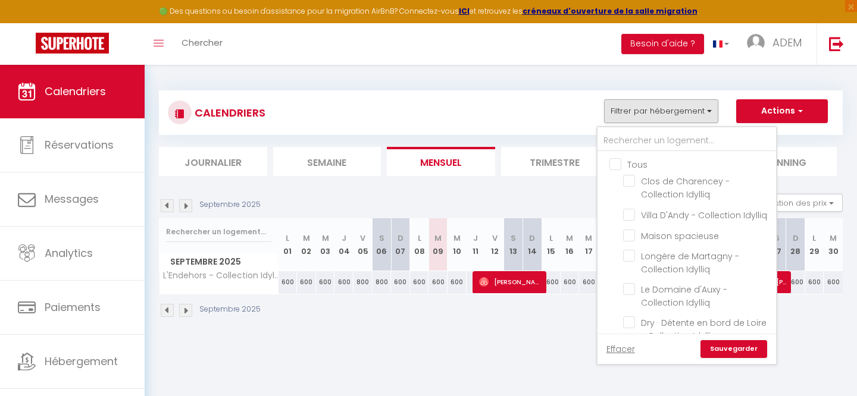
click at [619, 165] on input "Tous" at bounding box center [698, 164] width 179 height 12
checkbox input "true"
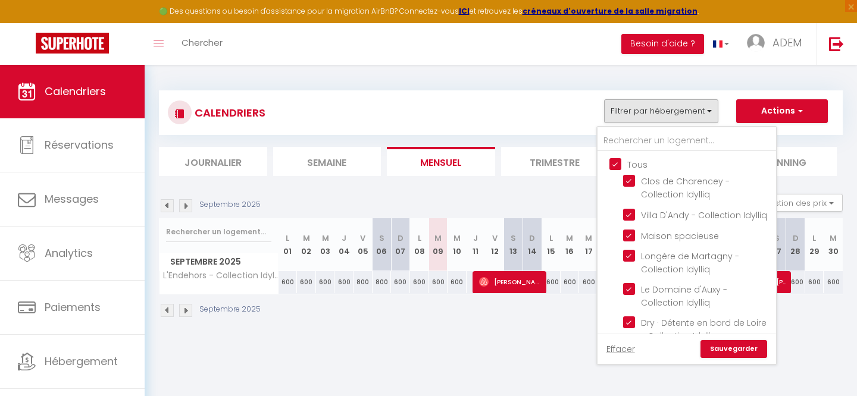
checkbox input "true"
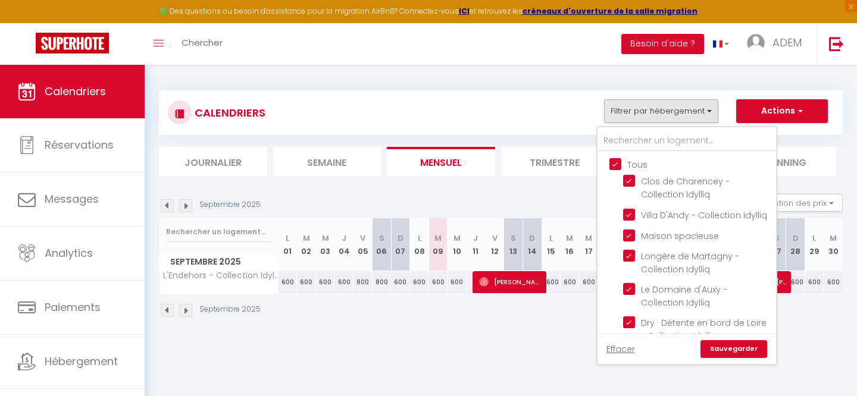
checkbox input "true"
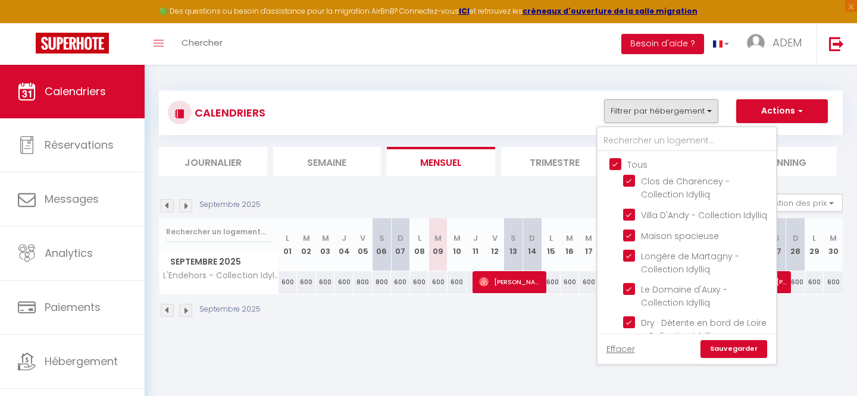
checkbox input "true"
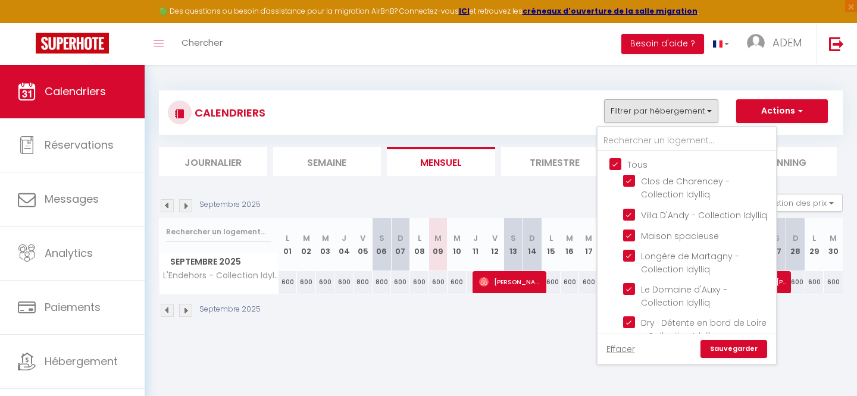
checkbox input "true"
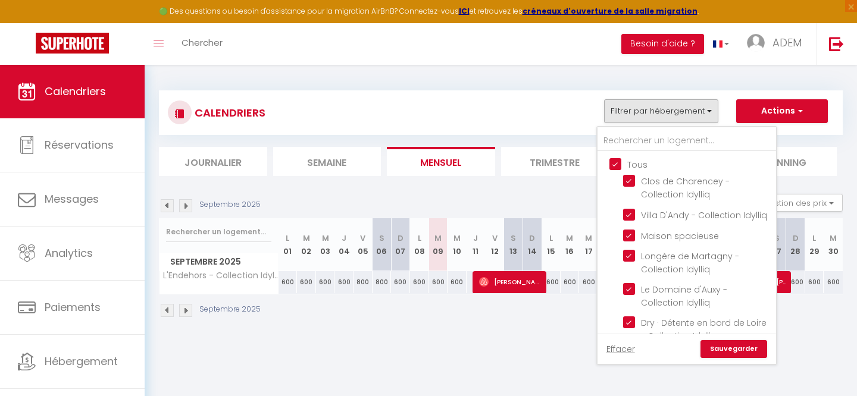
checkbox input "true"
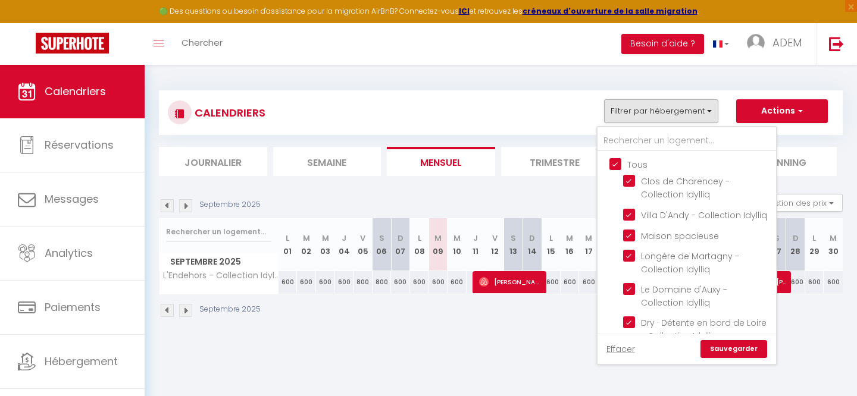
checkbox input "true"
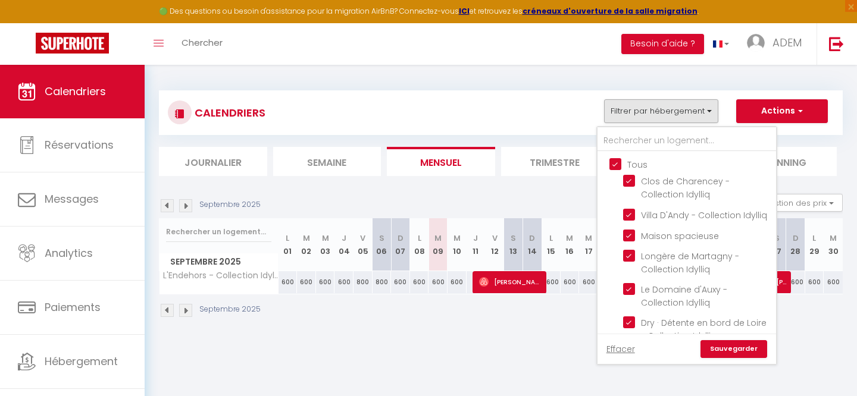
checkbox input "true"
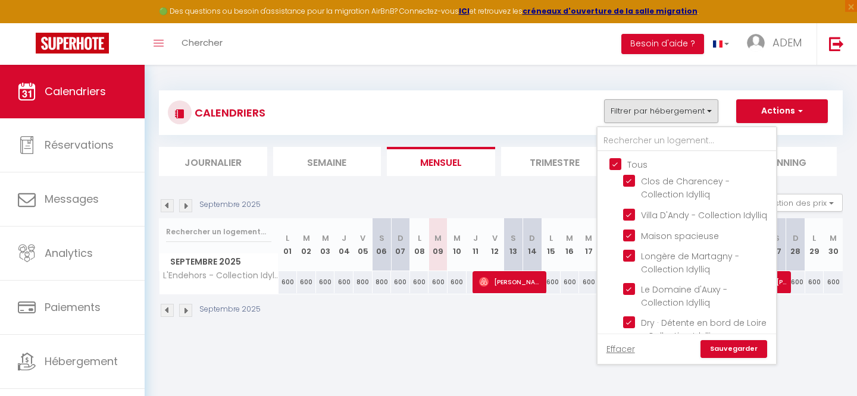
checkbox input "true"
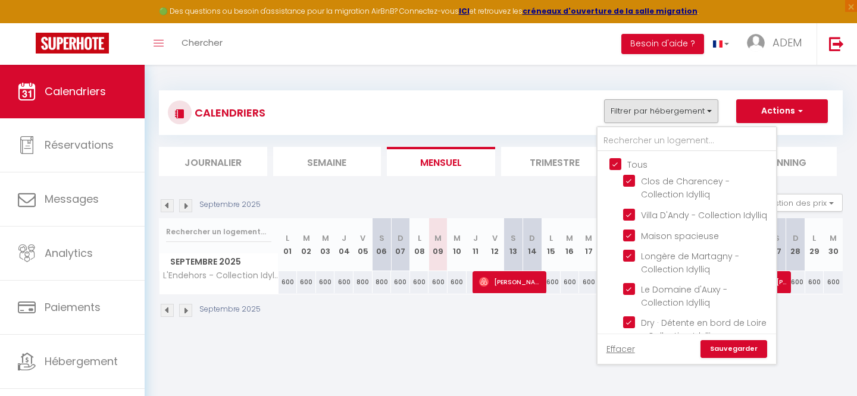
checkbox input "true"
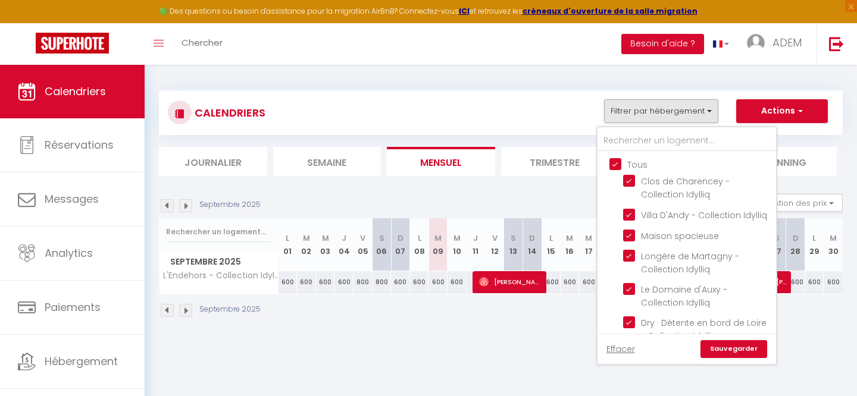
checkbox input "true"
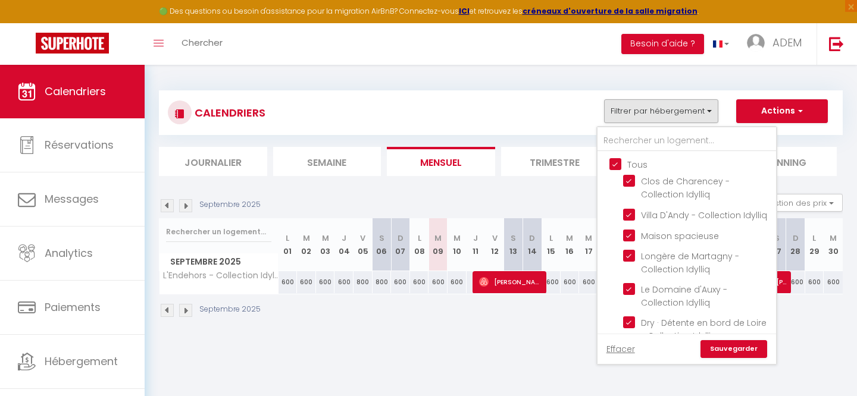
checkbox input "true"
click at [732, 349] on link "Sauvegarder" at bounding box center [733, 349] width 67 height 18
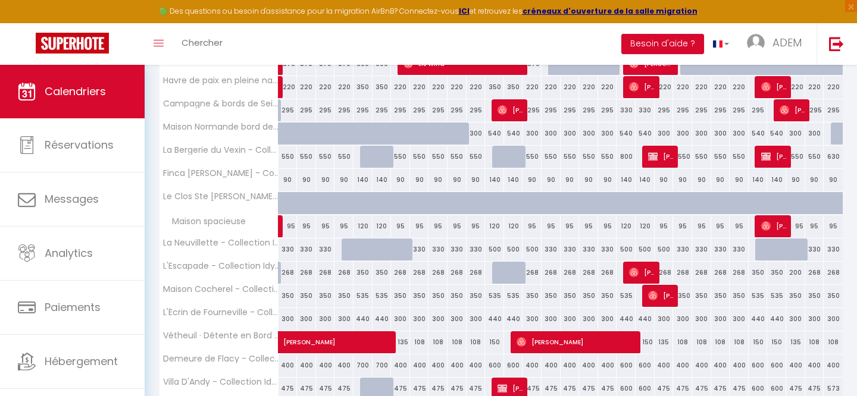
scroll to position [417, 0]
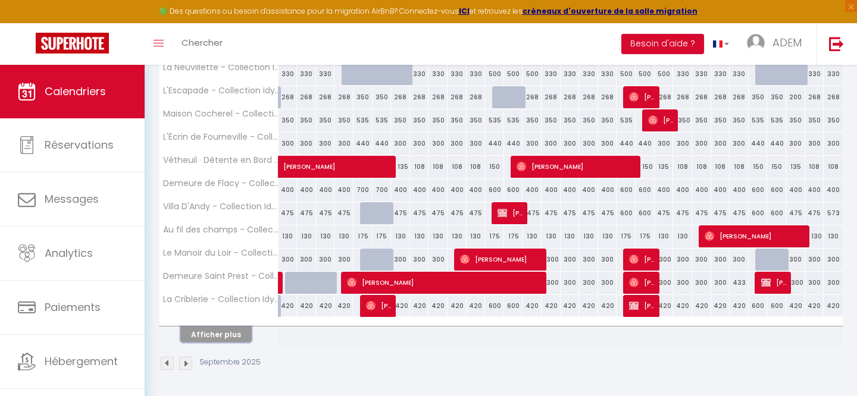
click at [206, 334] on button "Afficher plus" at bounding box center [215, 335] width 71 height 16
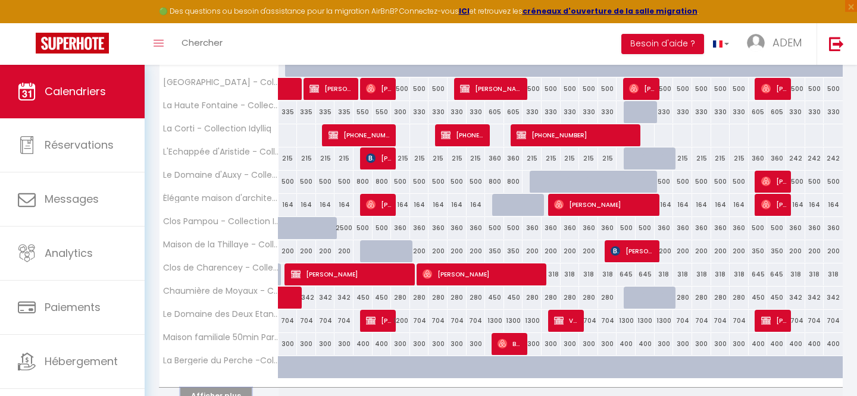
scroll to position [881, 0]
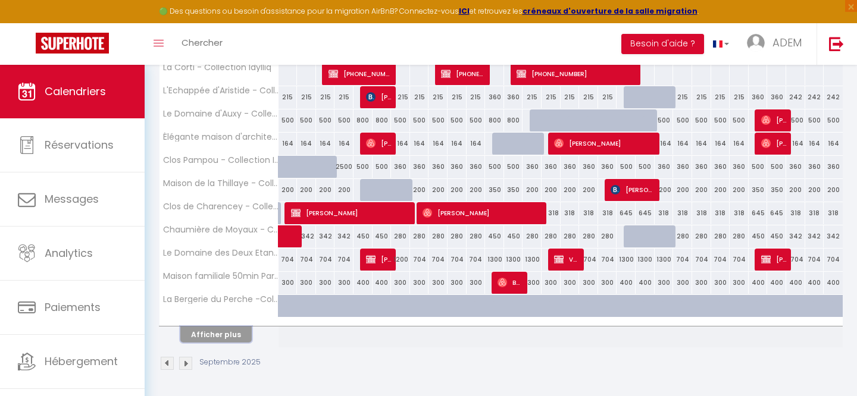
click at [227, 338] on button "Afficher plus" at bounding box center [215, 335] width 71 height 16
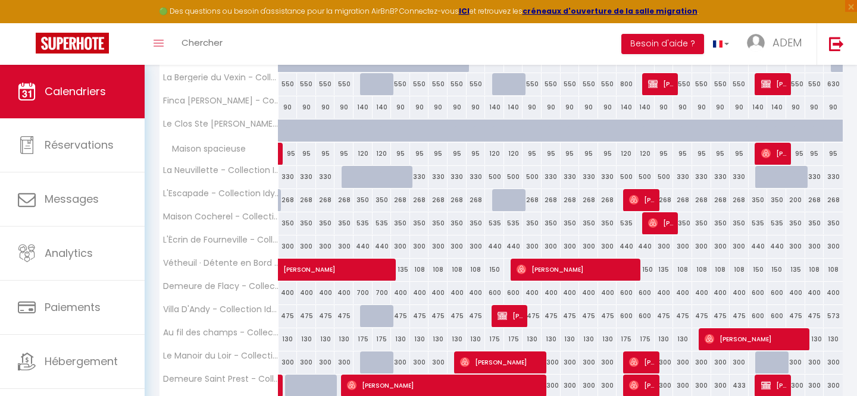
scroll to position [361, 0]
